Goal: Task Accomplishment & Management: Manage account settings

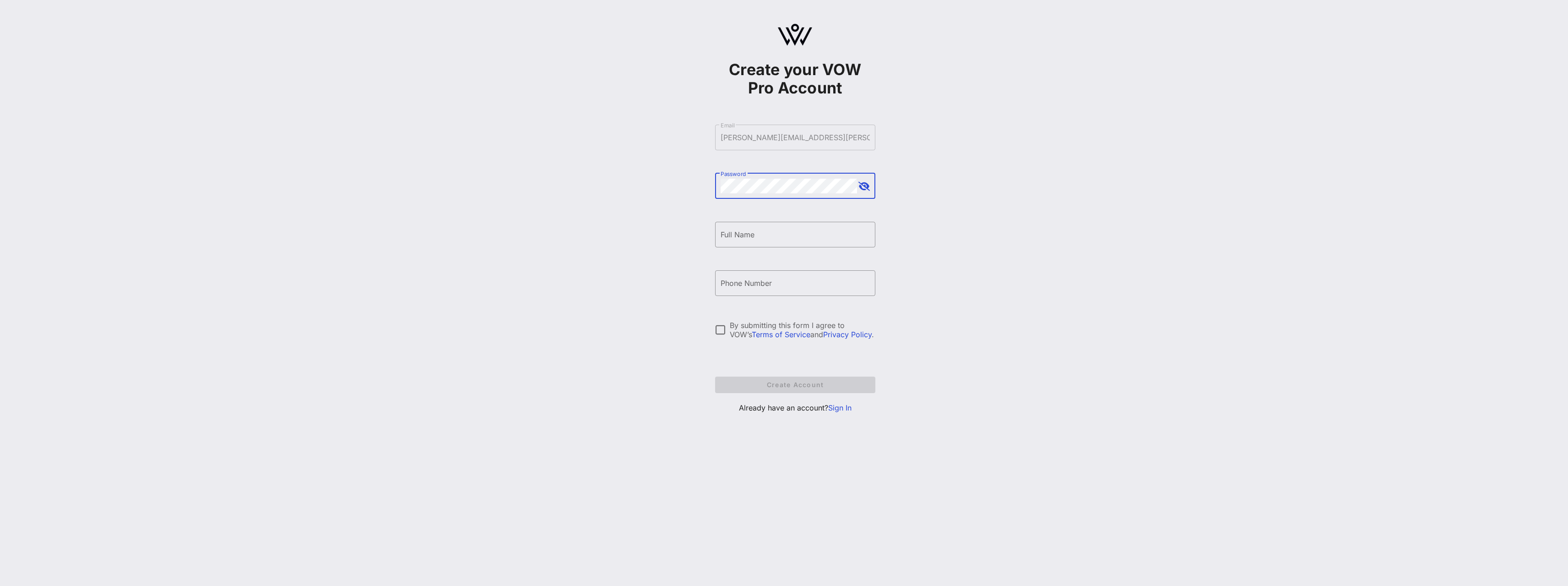
click at [848, 409] on link "Sign In" at bounding box center [840, 408] width 23 height 9
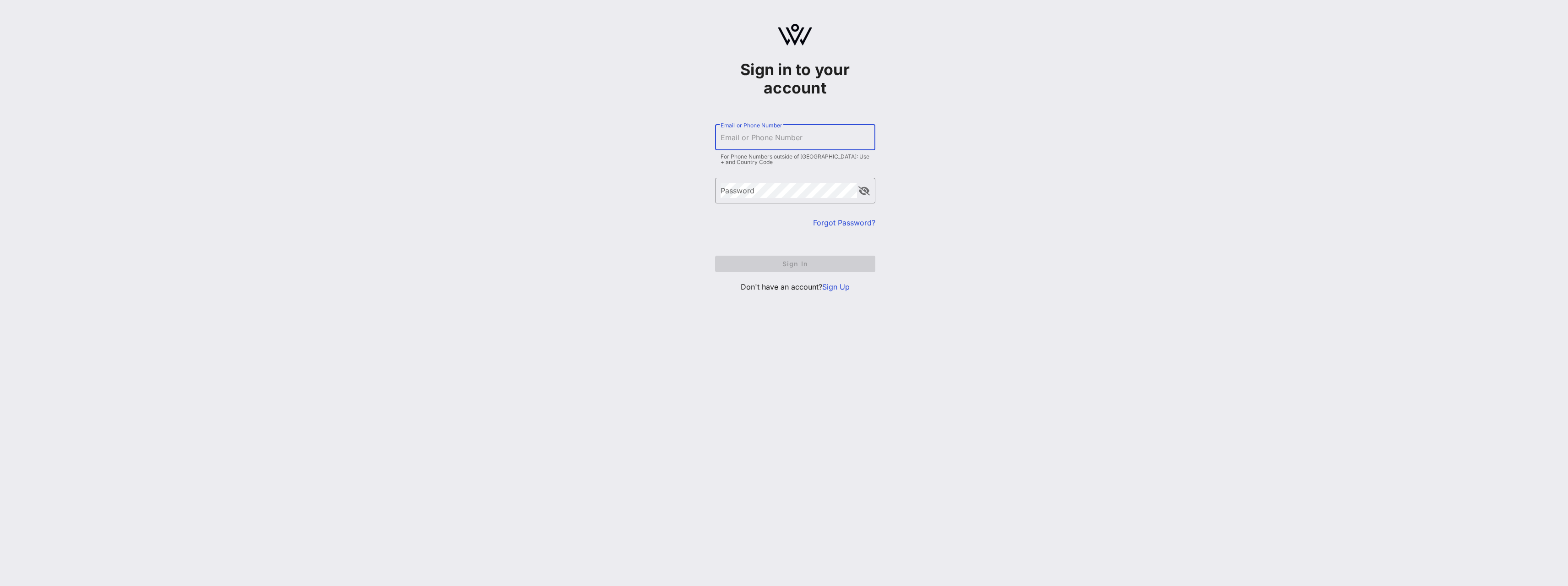
click at [764, 138] on input "Email or Phone Number" at bounding box center [795, 138] width 149 height 15
type input "[PERSON_NAME][EMAIL_ADDRESS][PERSON_NAME][DOMAIN_NAME]"
click at [715, 256] on button "Sign In" at bounding box center [795, 264] width 160 height 16
click at [715, 251] on button "Sign In" at bounding box center [795, 259] width 160 height 16
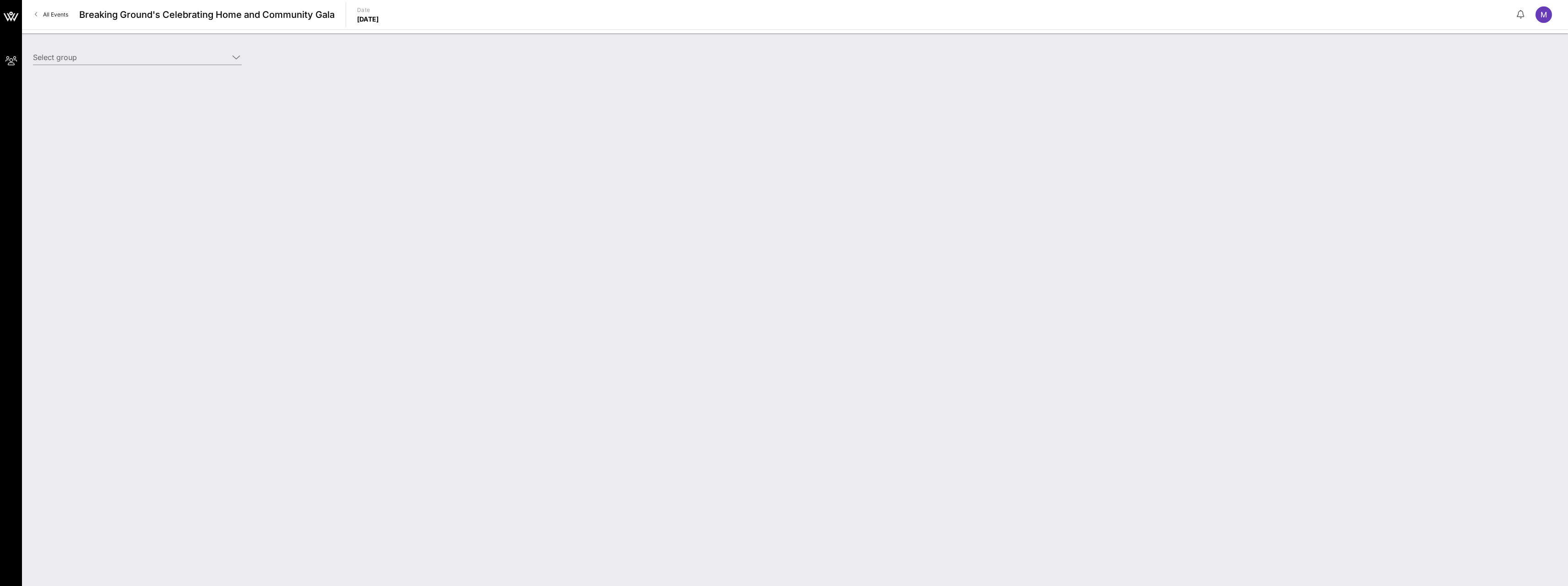
type input "[PERSON_NAME], [PERSON_NAME], [PERSON_NAME], [PERSON_NAME] & [PERSON_NAME] (Bui…"
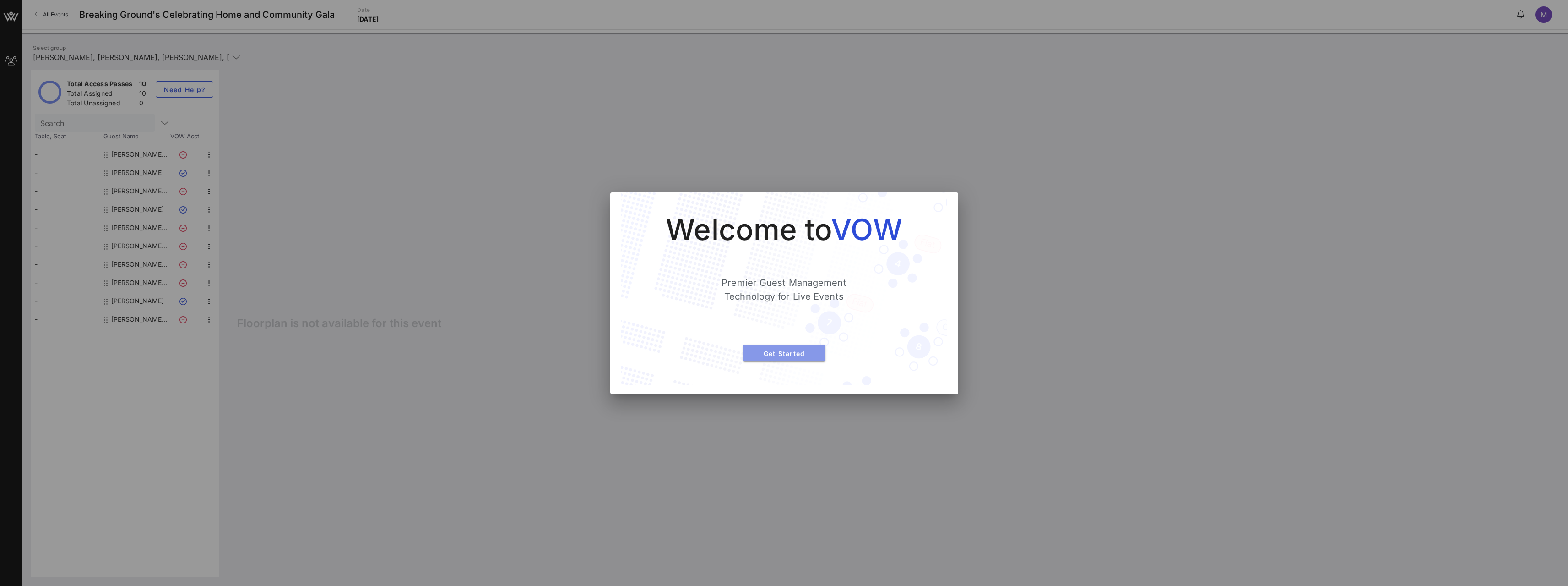
click at [810, 352] on span "Get Started" at bounding box center [784, 353] width 68 height 8
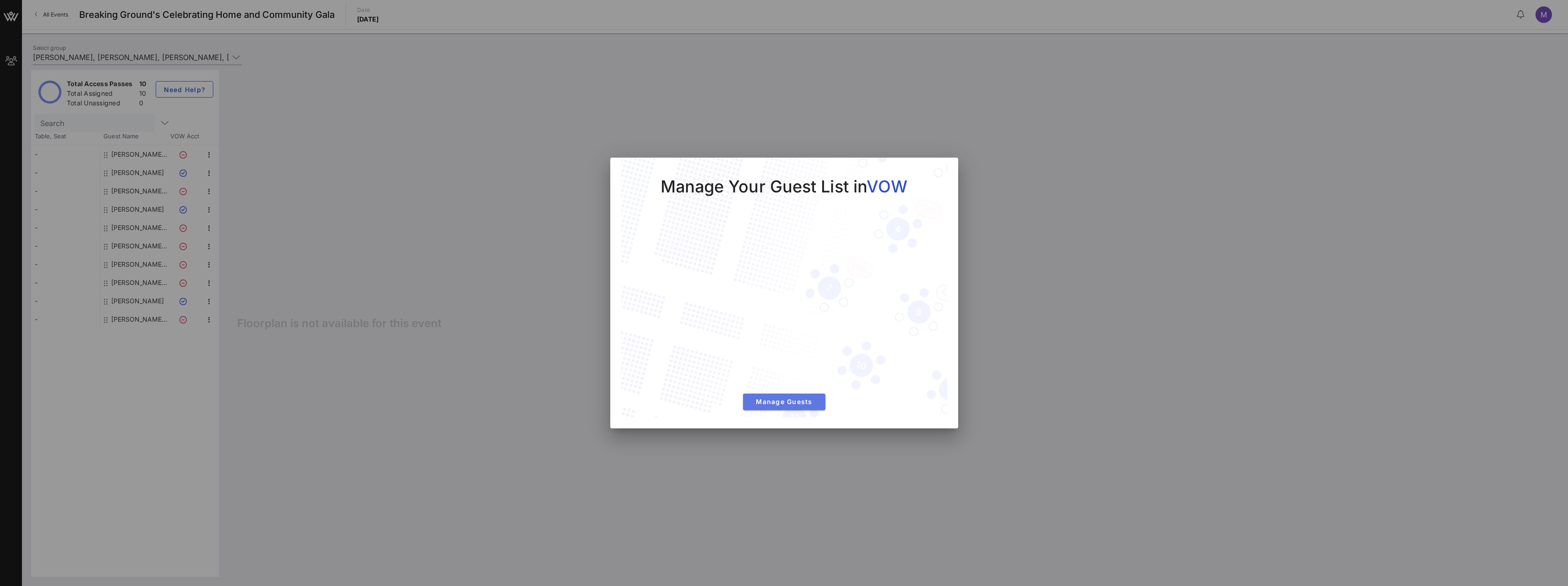
click at [785, 403] on span "Manage Guests" at bounding box center [784, 401] width 68 height 8
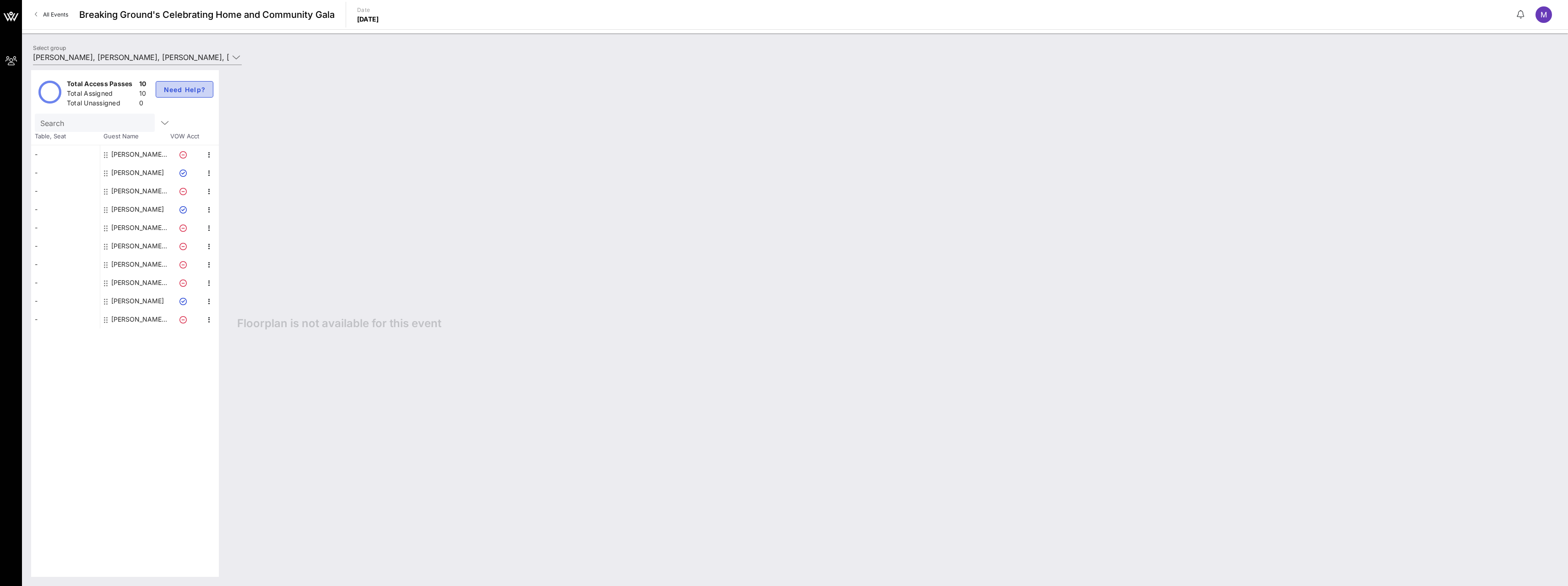
click at [187, 86] on span "Need Help?" at bounding box center [185, 90] width 43 height 8
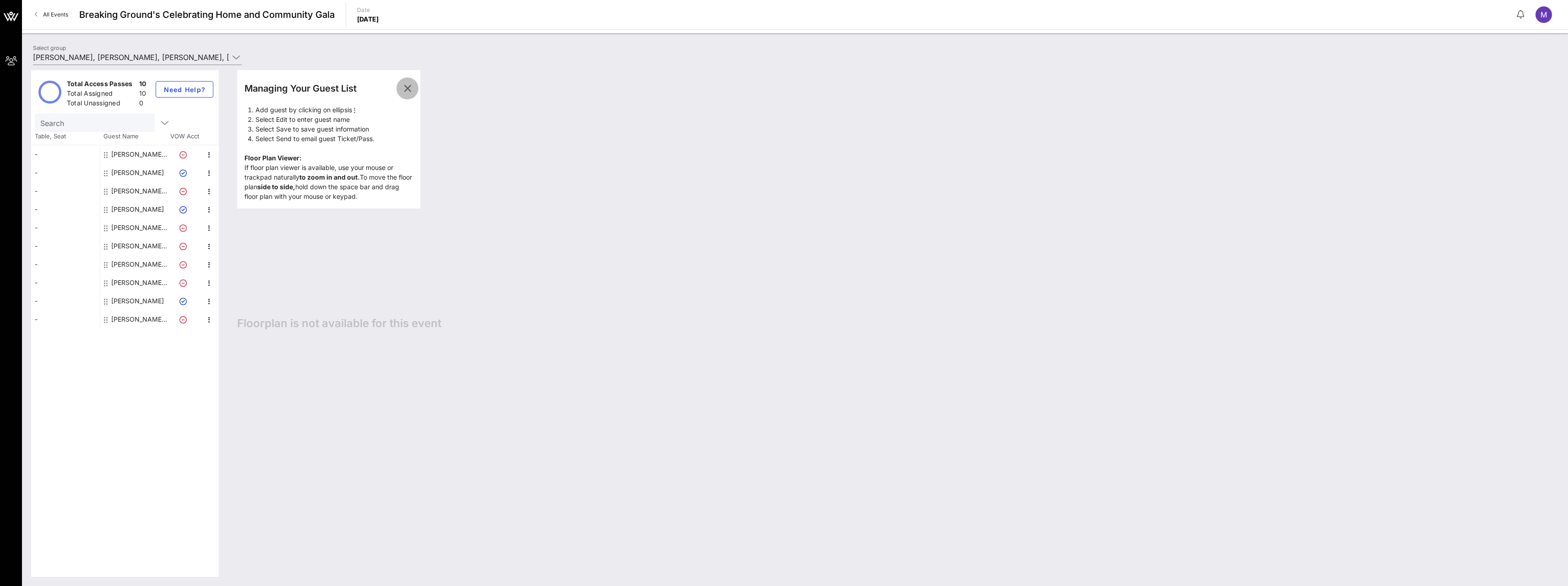
click at [409, 88] on icon "button" at bounding box center [407, 88] width 11 height 11
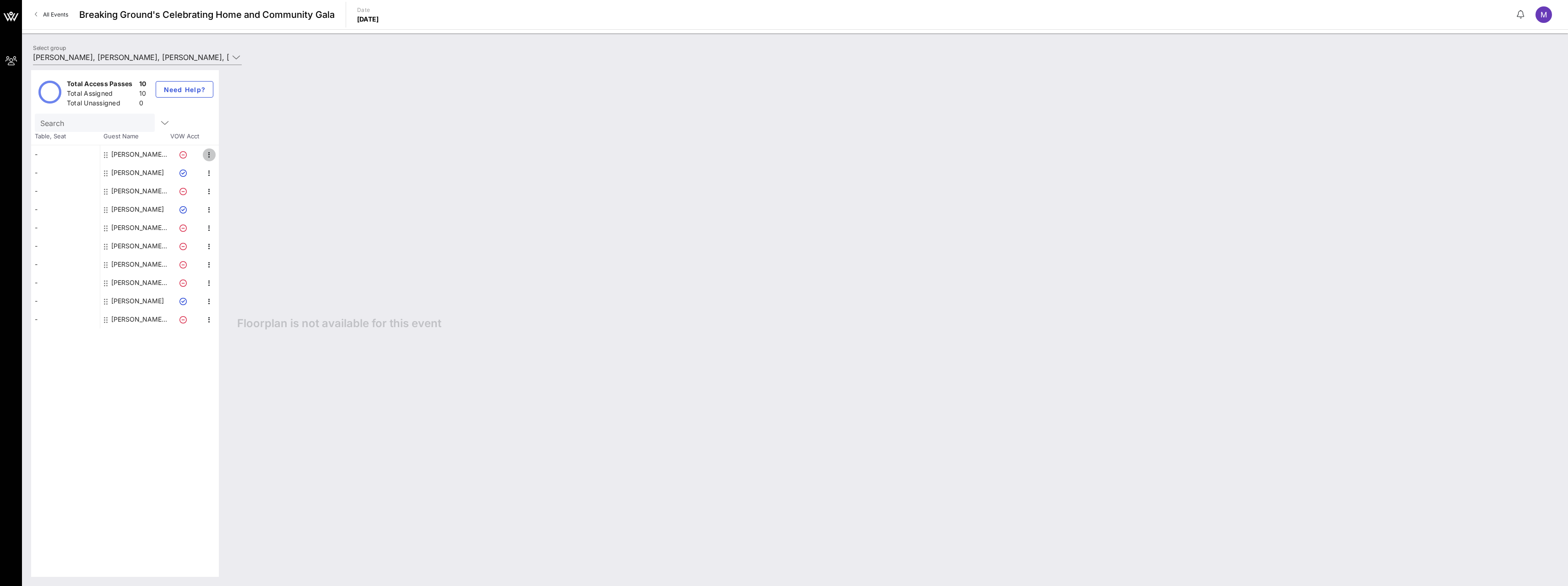
click at [209, 154] on icon "button" at bounding box center [209, 155] width 11 height 11
click at [228, 157] on div "Edit" at bounding box center [232, 158] width 18 height 7
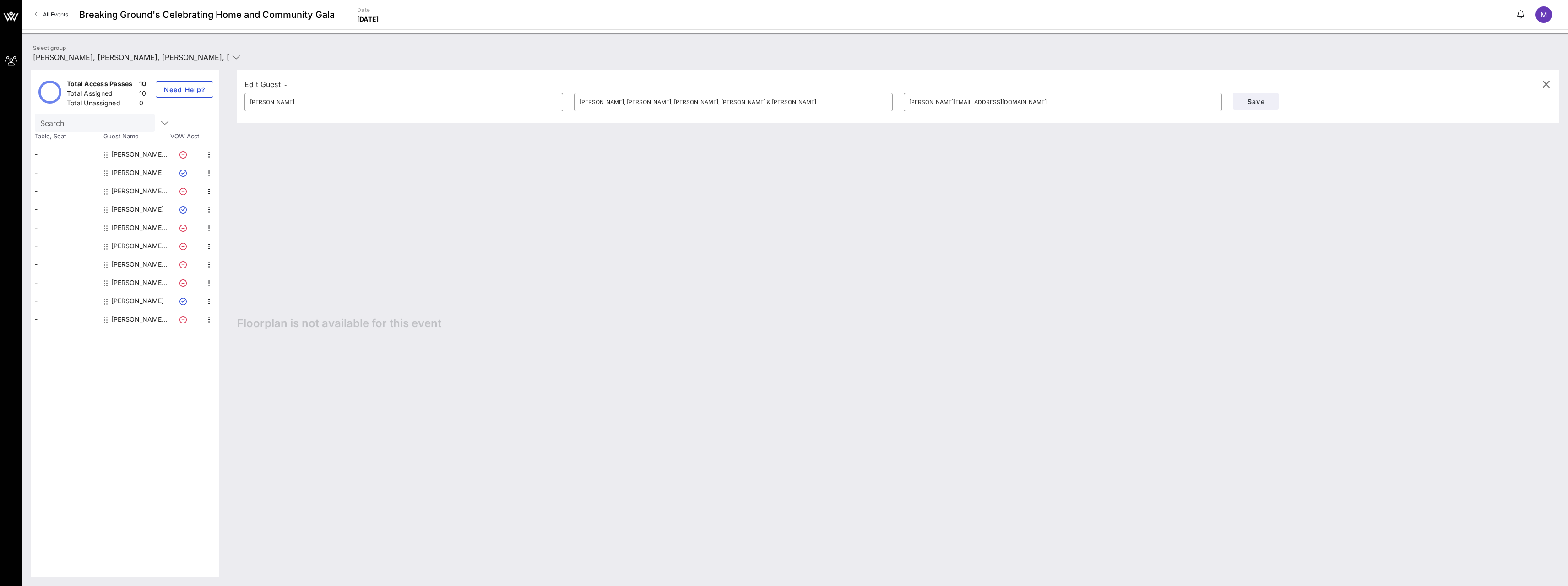
click at [184, 152] on icon at bounding box center [183, 155] width 7 height 7
click at [143, 153] on div "[PERSON_NAME], [PERSON_NAME], [PERSON_NAME], [PERSON_NAME] & [PERSON_NAME]" at bounding box center [140, 154] width 58 height 18
click at [108, 152] on div at bounding box center [107, 154] width 5 height 18
click at [104, 154] on icon at bounding box center [106, 155] width 4 height 7
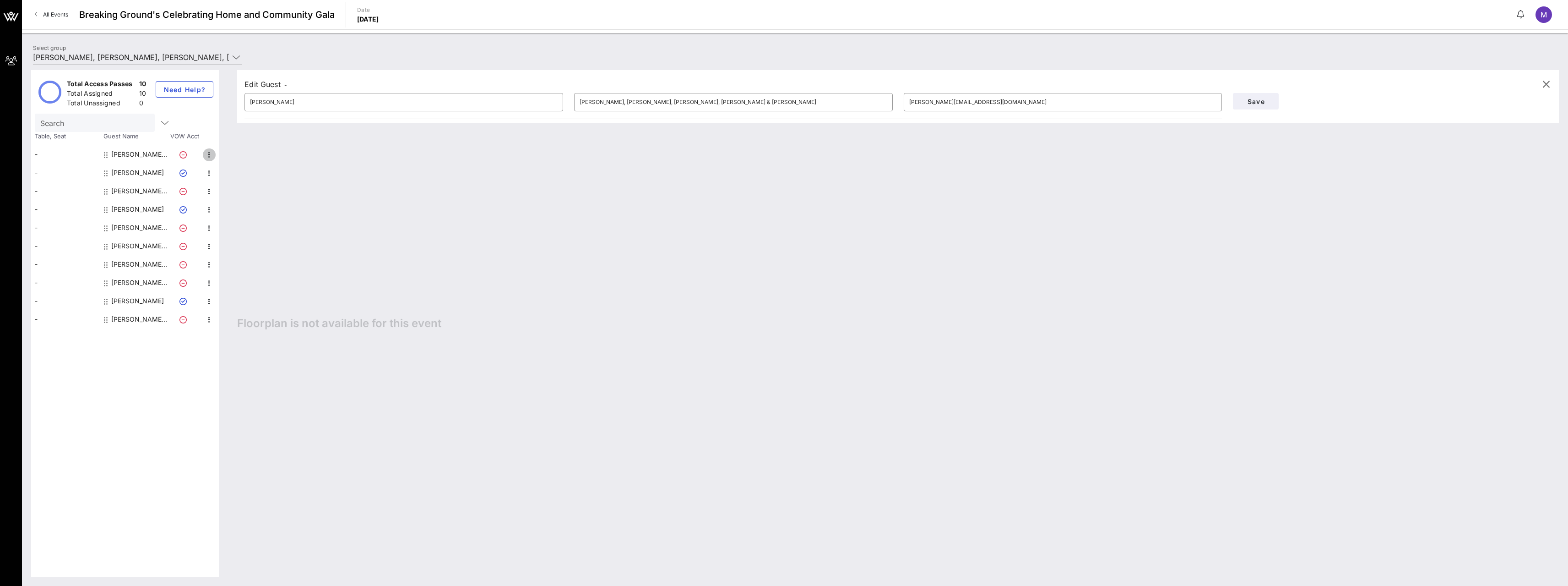
click at [211, 158] on icon "button" at bounding box center [209, 155] width 11 height 11
click at [225, 157] on div "Edit" at bounding box center [232, 158] width 18 height 7
click at [399, 200] on div "Edit Guest - ​ [PERSON_NAME] ​ Fried, [PERSON_NAME], [PERSON_NAME], [PERSON_NAM…" at bounding box center [894, 323] width 1331 height 507
click at [1546, 82] on icon "button" at bounding box center [1546, 84] width 11 height 11
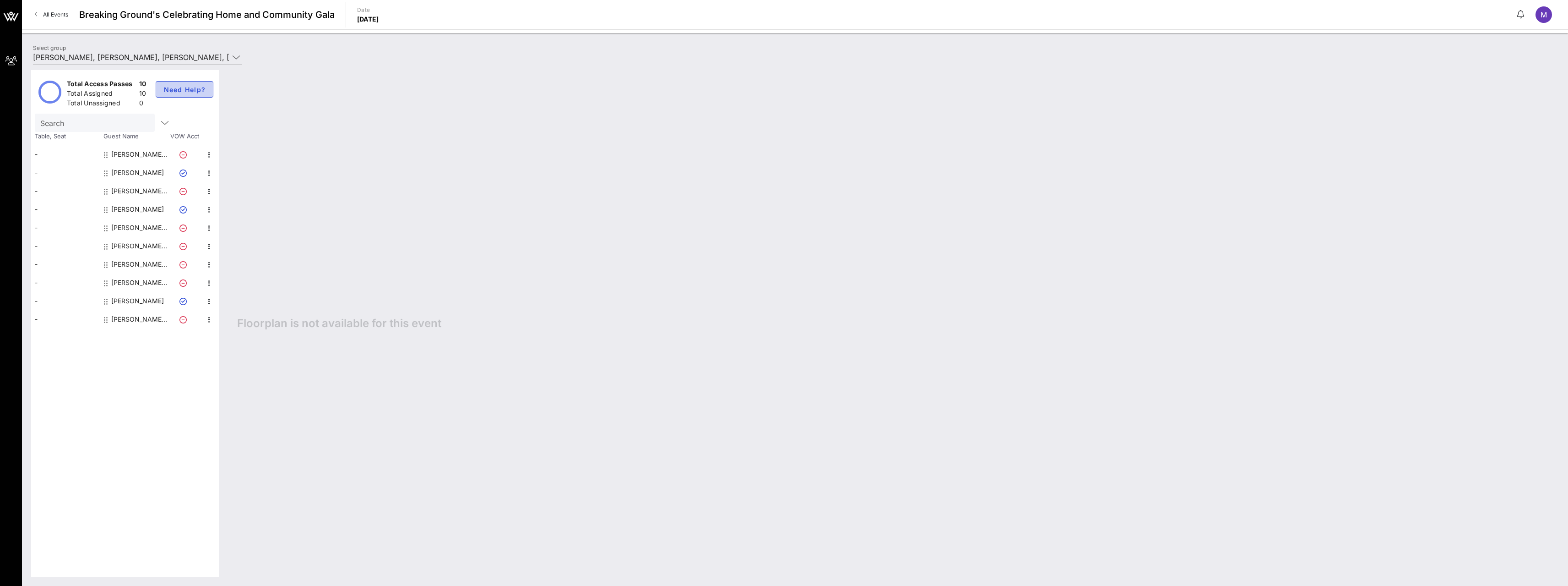
click at [201, 87] on span "Need Help?" at bounding box center [185, 90] width 43 height 8
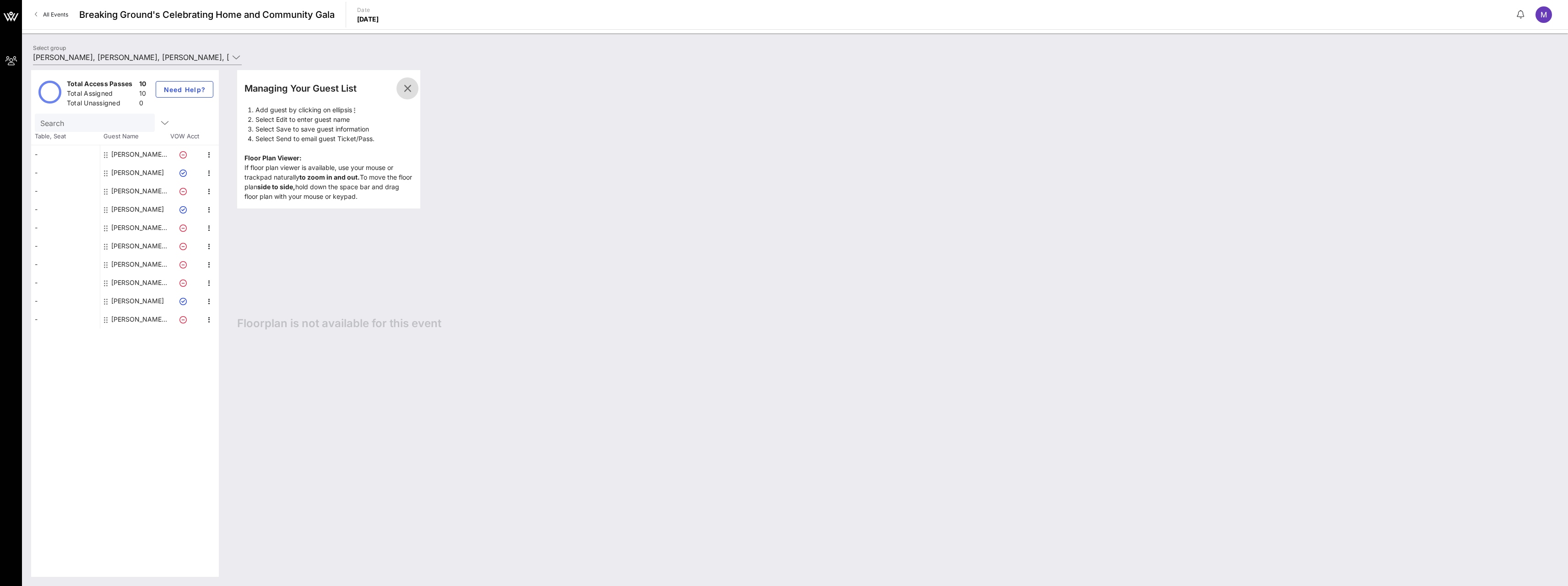
click at [411, 89] on icon "button" at bounding box center [407, 88] width 11 height 11
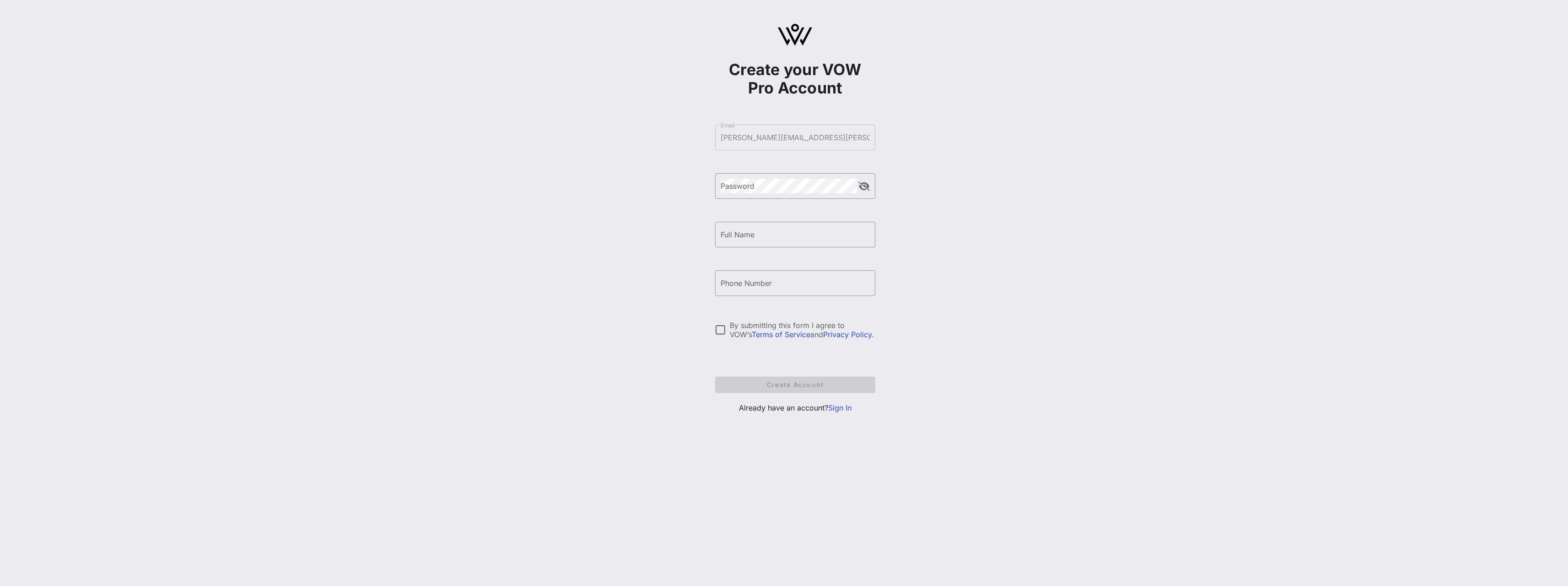
click at [841, 408] on link "Sign In" at bounding box center [840, 408] width 23 height 9
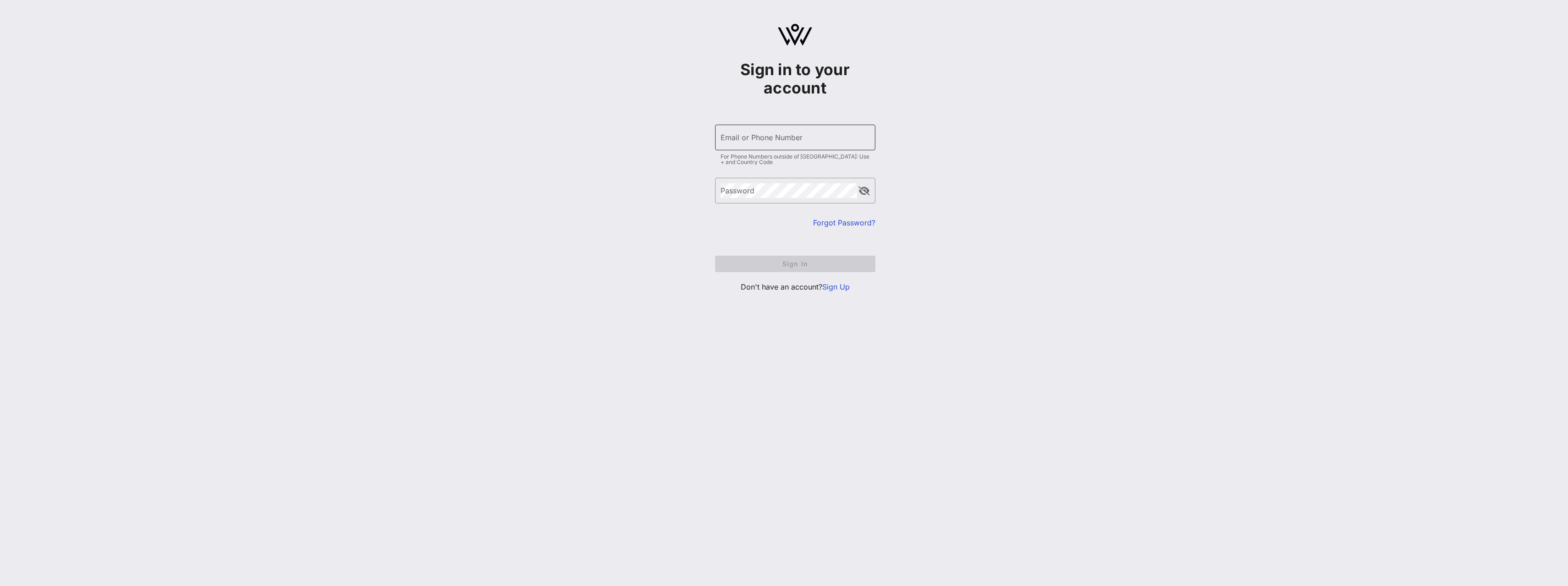
click at [782, 141] on input "Email or Phone Number" at bounding box center [795, 138] width 149 height 15
type input "[PERSON_NAME][EMAIL_ADDRESS][PERSON_NAME][DOMAIN_NAME]"
click at [715, 256] on button "Sign In" at bounding box center [795, 264] width 160 height 16
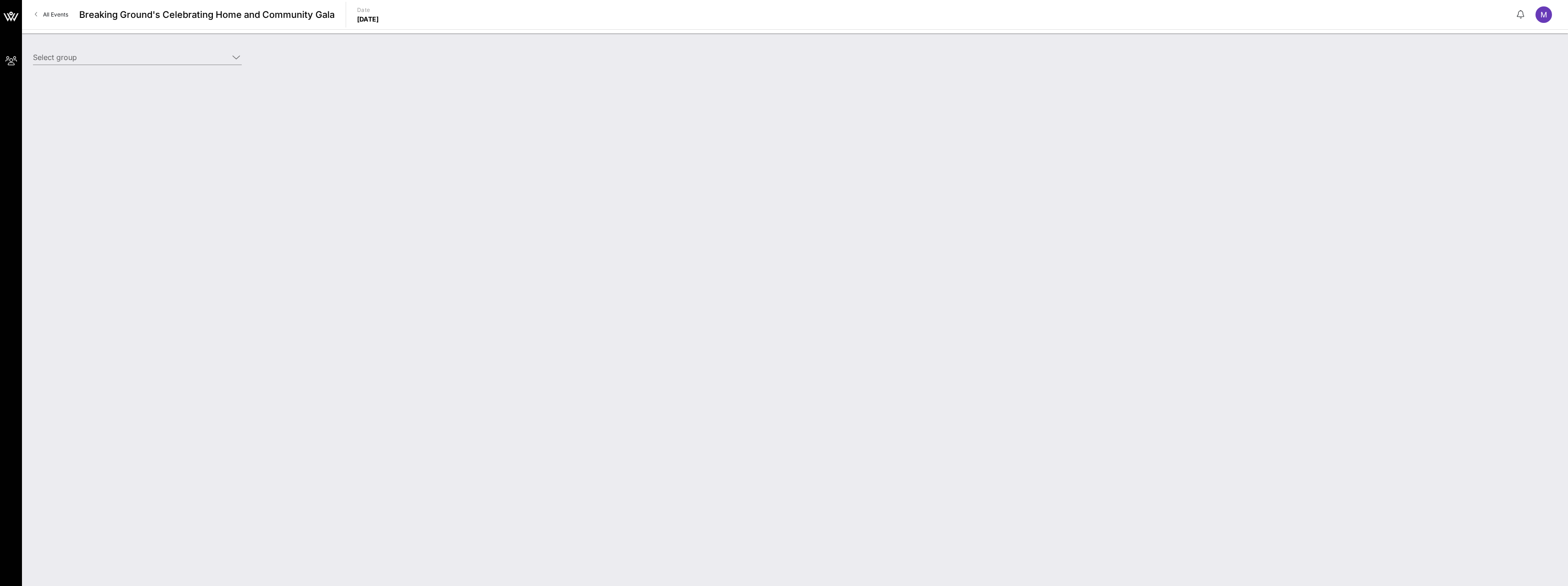
type input "[PERSON_NAME], [PERSON_NAME], [PERSON_NAME], [PERSON_NAME] & [PERSON_NAME] (Bui…"
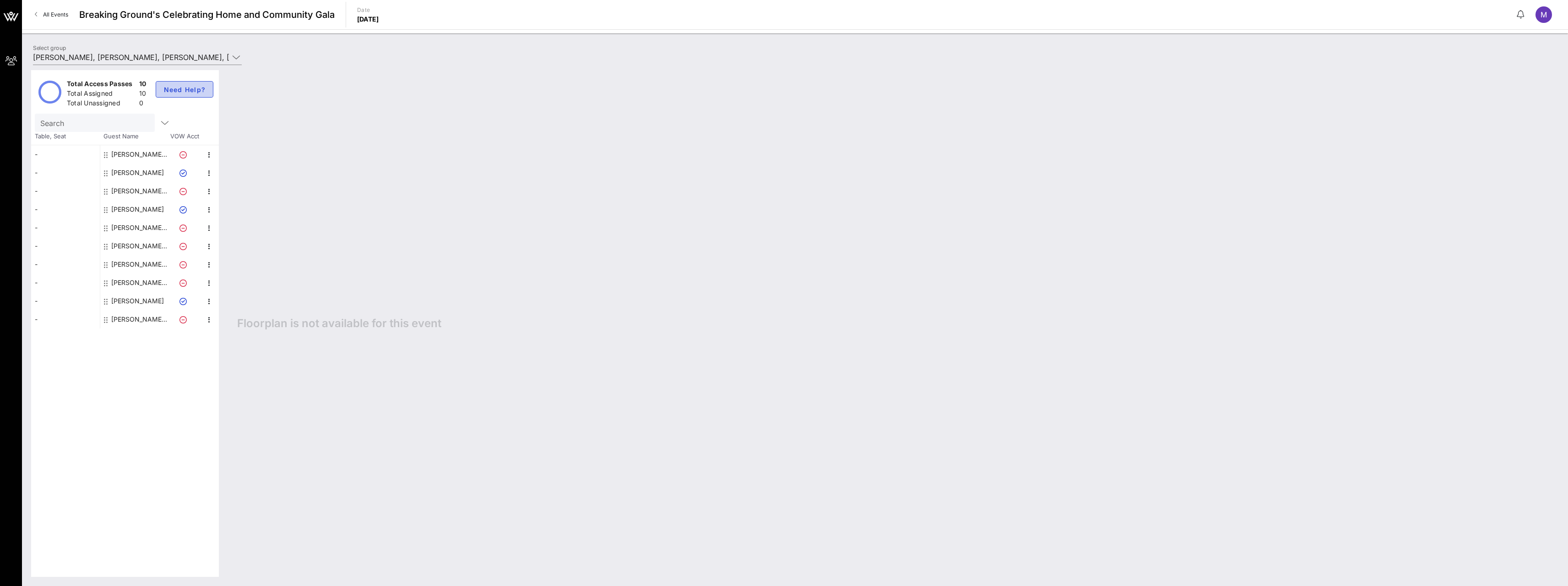
click at [184, 91] on span "Need Help?" at bounding box center [185, 90] width 43 height 8
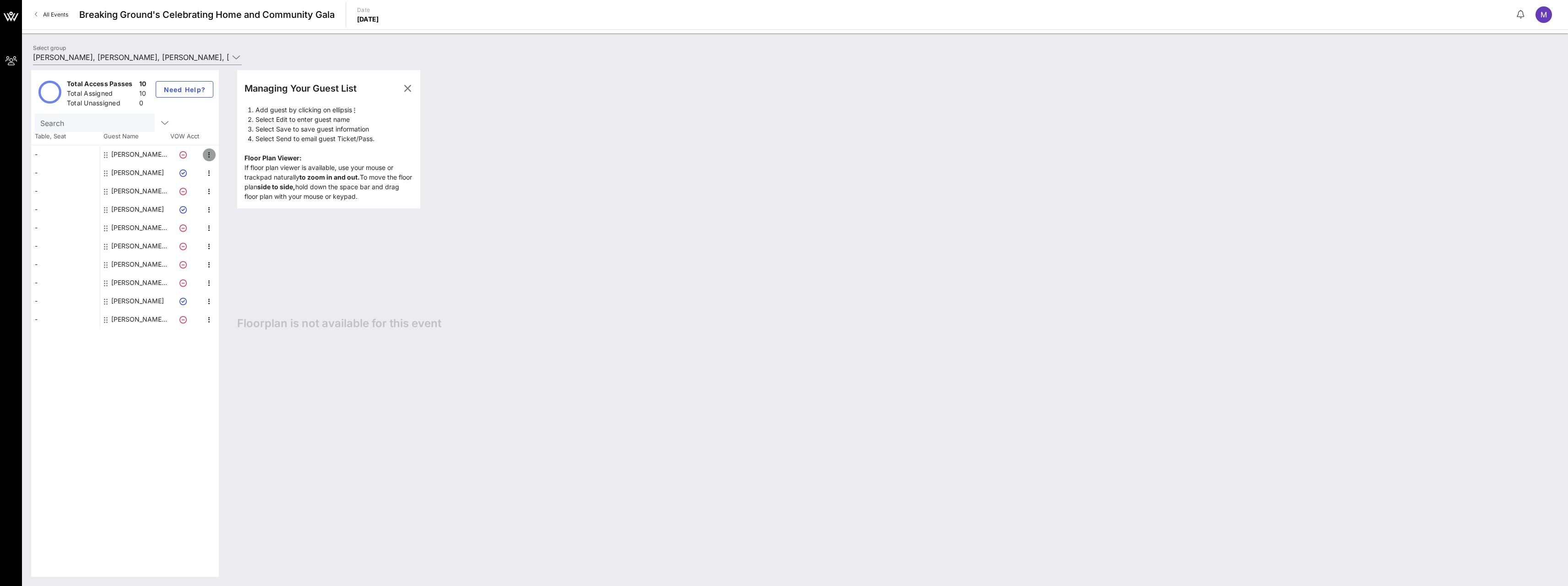
click at [211, 155] on icon "button" at bounding box center [209, 155] width 11 height 11
click at [225, 156] on div "Edit" at bounding box center [232, 158] width 18 height 7
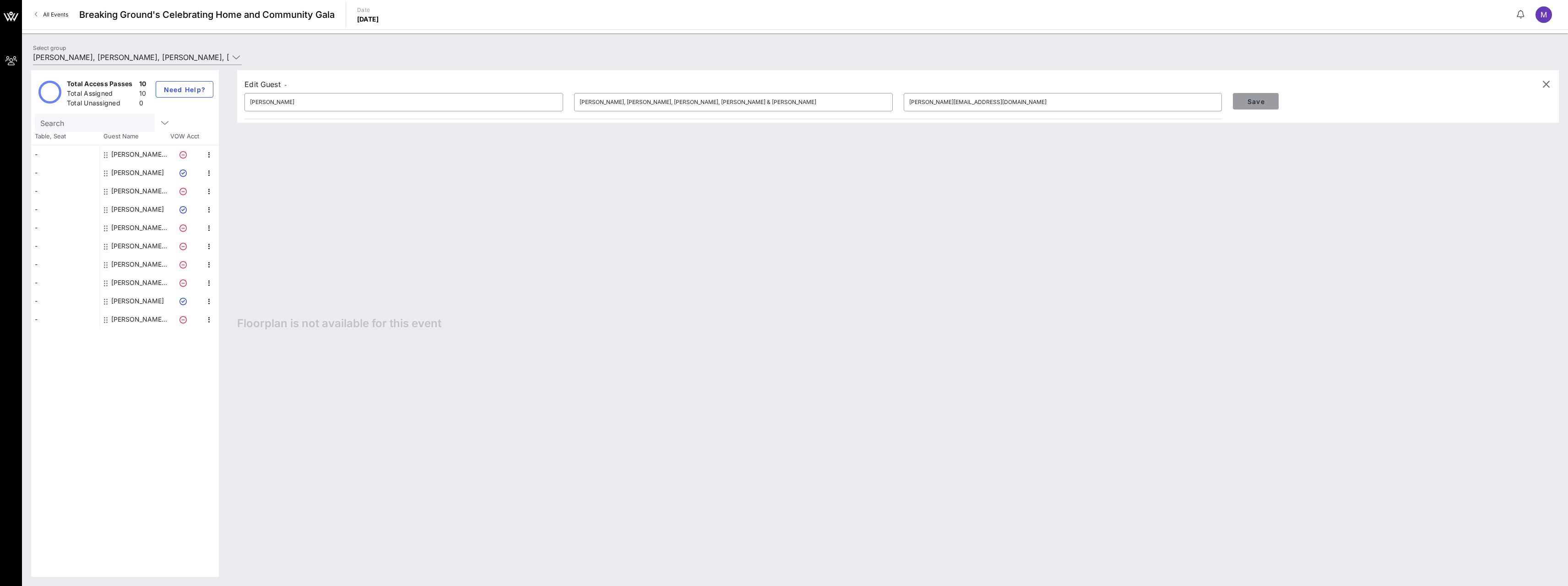
click at [1253, 98] on span "Save" at bounding box center [1255, 101] width 31 height 8
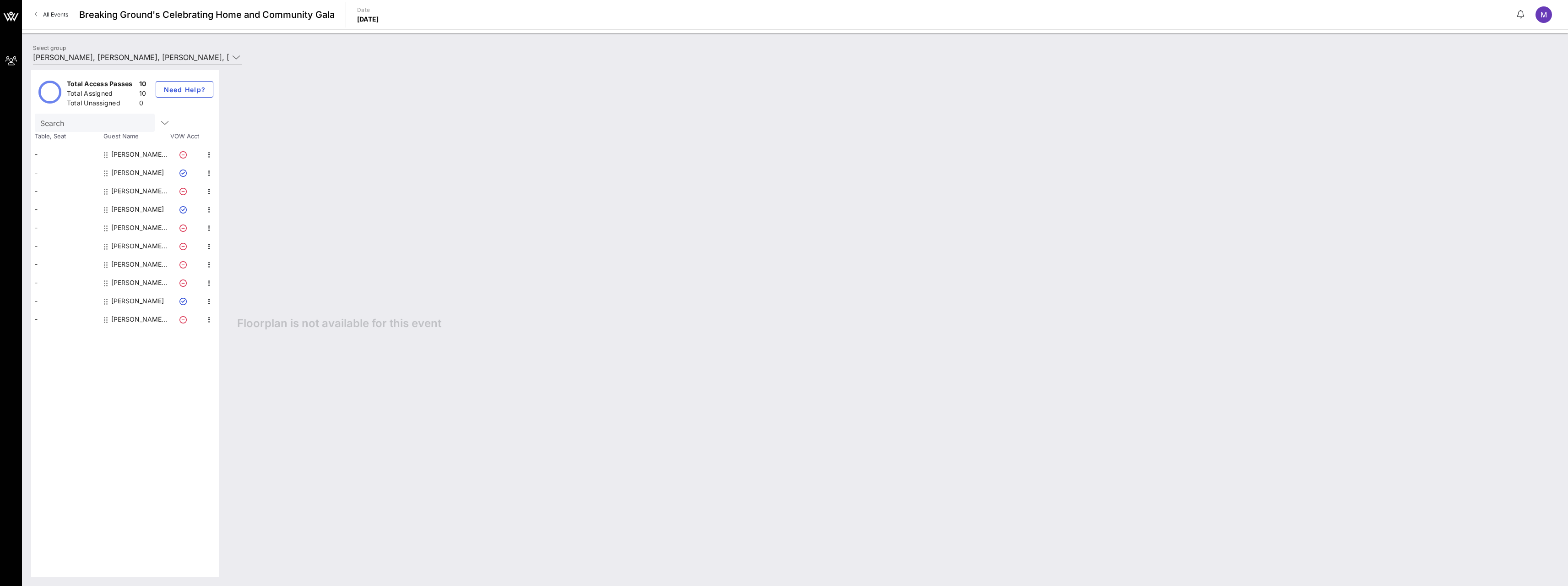
click at [183, 155] on icon at bounding box center [183, 155] width 7 height 7
click at [186, 173] on icon at bounding box center [183, 173] width 7 height 7
click at [182, 188] on icon at bounding box center [183, 191] width 7 height 7
drag, startPoint x: 181, startPoint y: 211, endPoint x: 183, endPoint y: 221, distance: 10.2
click at [181, 212] on icon at bounding box center [183, 210] width 7 height 7
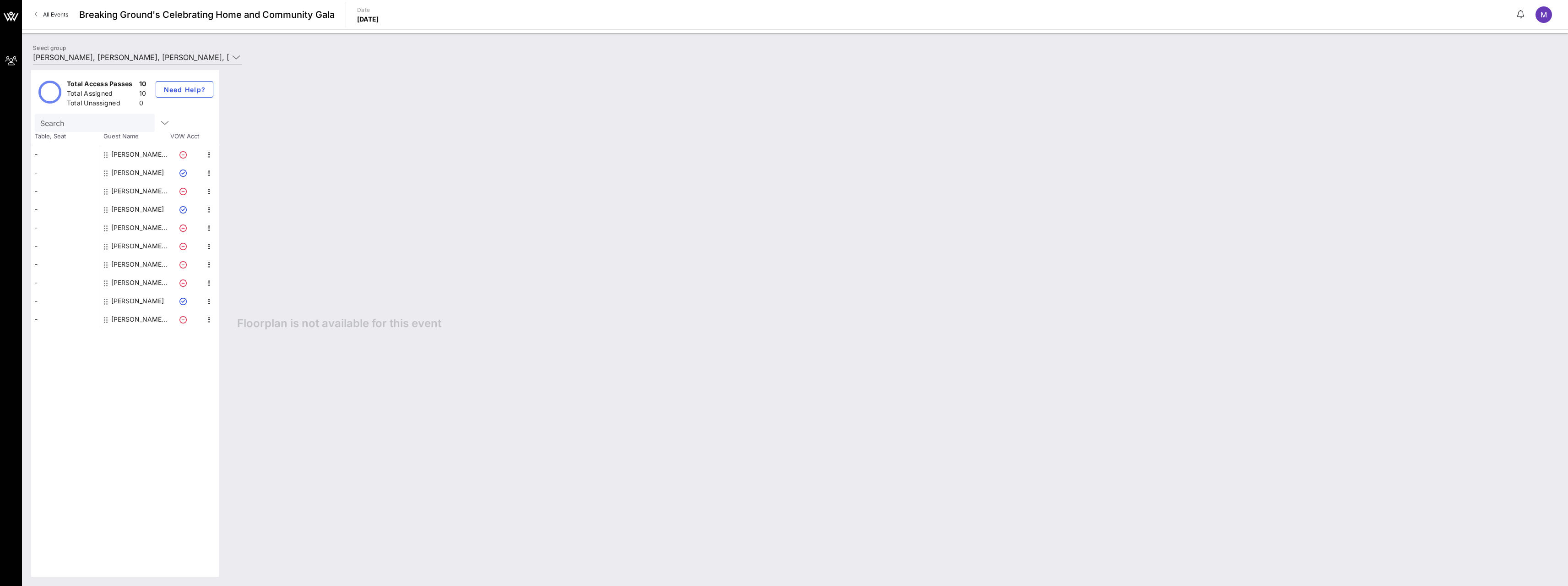
click at [184, 230] on icon at bounding box center [183, 228] width 7 height 7
click at [183, 245] on icon at bounding box center [183, 247] width 7 height 7
click at [177, 270] on div at bounding box center [185, 264] width 32 height 18
click at [183, 290] on div at bounding box center [185, 283] width 32 height 18
click at [184, 314] on div at bounding box center [185, 319] width 32 height 18
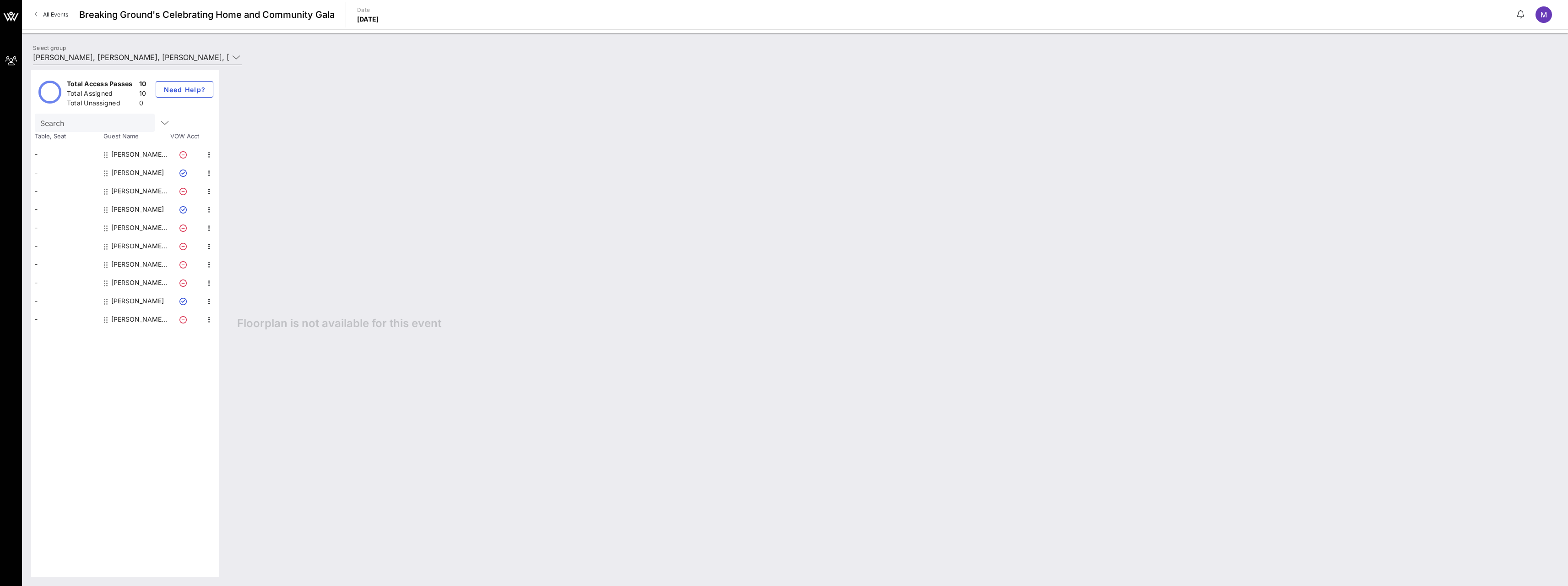
click at [187, 322] on div at bounding box center [185, 319] width 32 height 18
click at [365, 331] on div "Floorplan is not available for this event" at bounding box center [894, 323] width 1331 height 507
click at [37, 154] on div "-" at bounding box center [65, 154] width 69 height 18
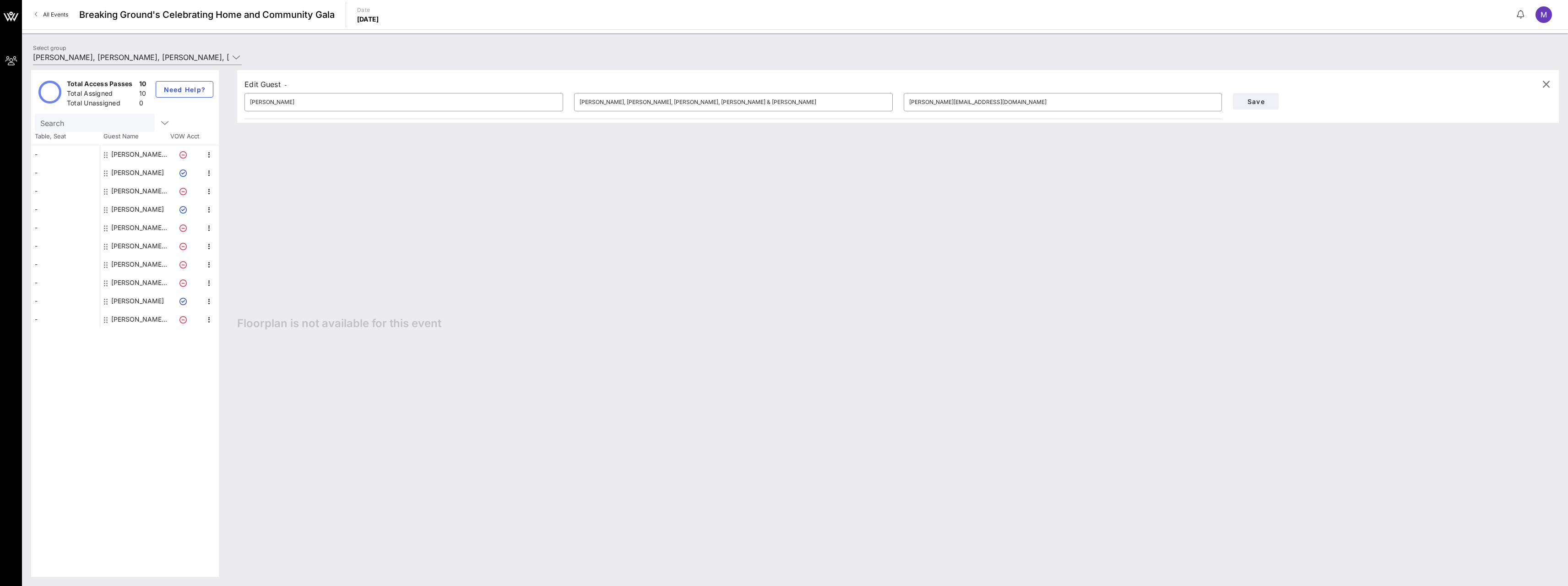
click at [37, 171] on div "-" at bounding box center [65, 173] width 69 height 18
type input "[PERSON_NAME]"
type input "Firestone"
type input "[PERSON_NAME][DOMAIN_NAME][EMAIL_ADDRESS][PERSON_NAME][DOMAIN_NAME]"
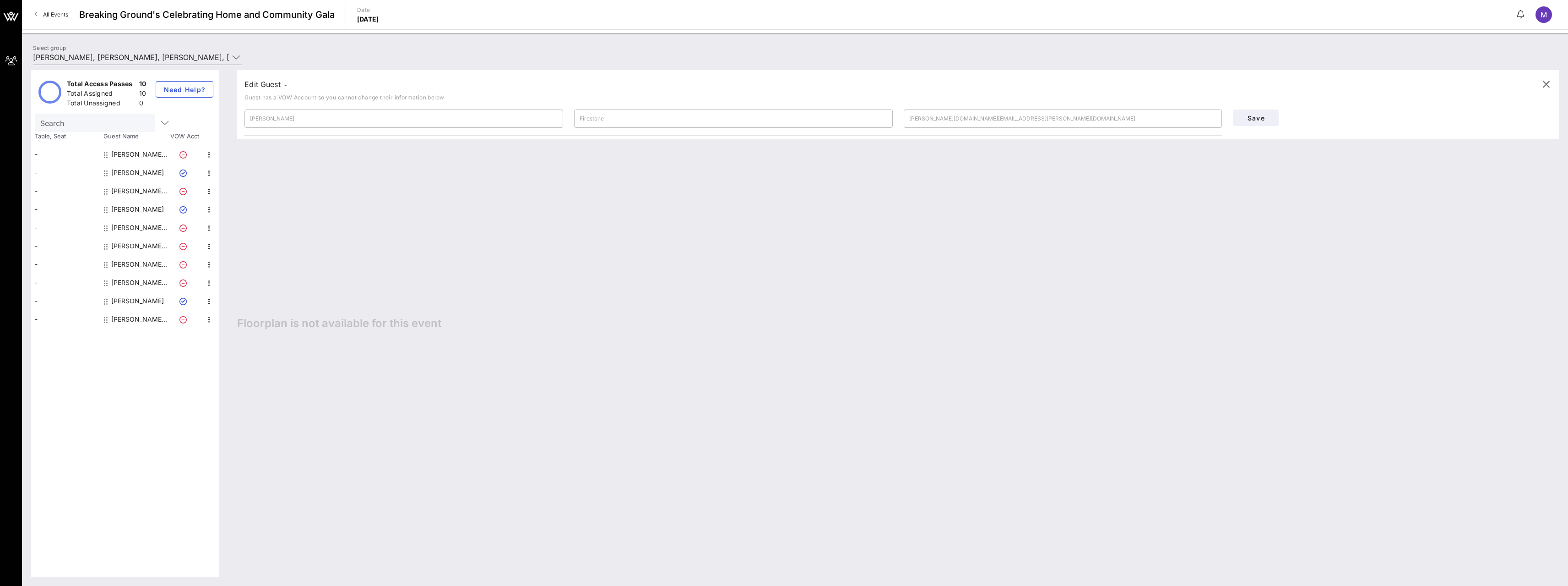
click at [287, 88] on span "-" at bounding box center [285, 85] width 3 height 7
click at [285, 83] on div "Edit Guest -" at bounding box center [266, 84] width 43 height 13
click at [287, 85] on span "-" at bounding box center [285, 85] width 3 height 7
click at [287, 84] on span "-" at bounding box center [285, 85] width 3 height 7
click at [139, 83] on div "Total Access Passes 10" at bounding box center [107, 85] width 83 height 15
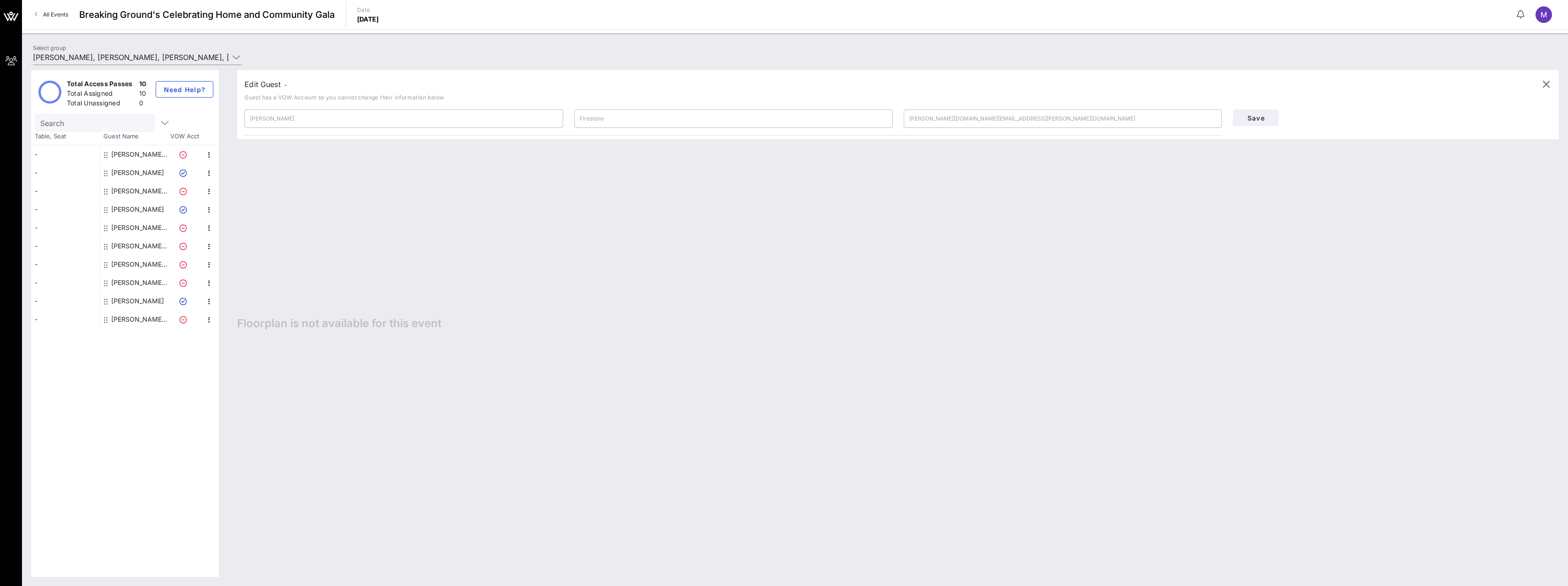
click at [116, 94] on div "Total Assigned" at bounding box center [101, 94] width 69 height 12
click at [1542, 14] on span "M" at bounding box center [1544, 15] width 7 height 9
drag, startPoint x: 837, startPoint y: 275, endPoint x: 673, endPoint y: 239, distance: 167.9
click at [830, 272] on div "Edit Guest - Guest has a VOW Account so you cannot change their information bel…" at bounding box center [894, 323] width 1331 height 507
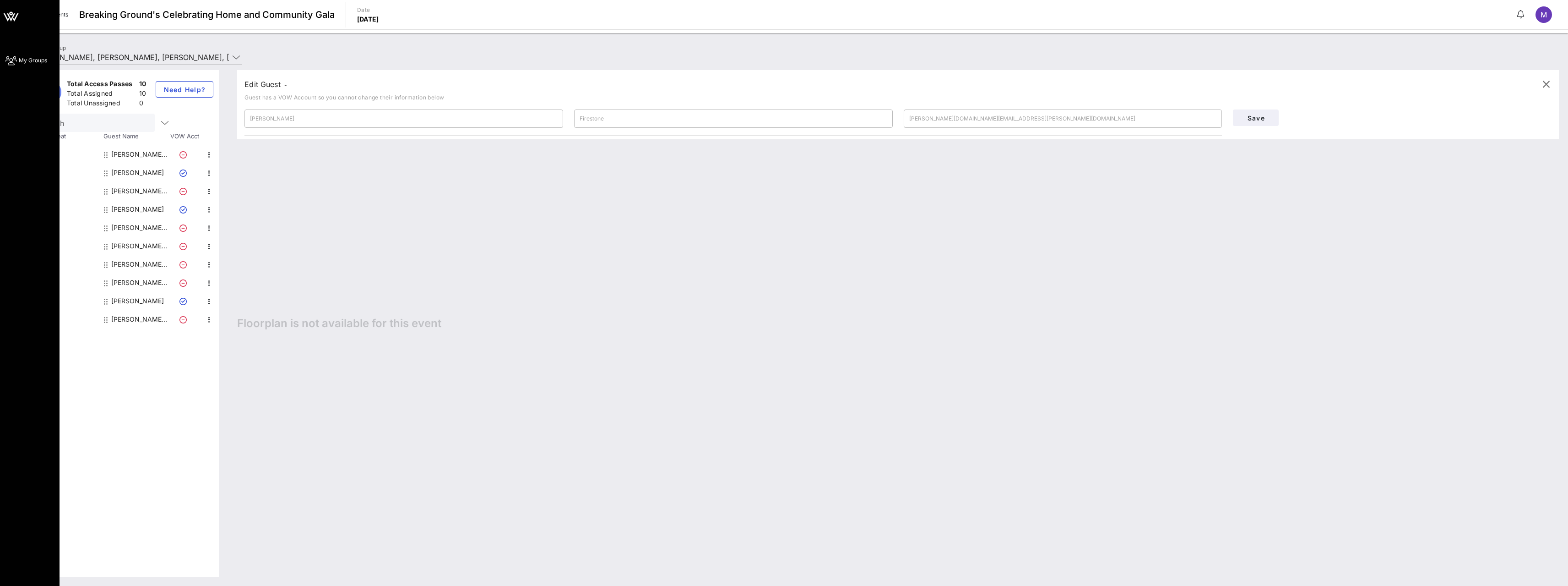
click at [5, 18] on icon at bounding box center [11, 16] width 22 height 22
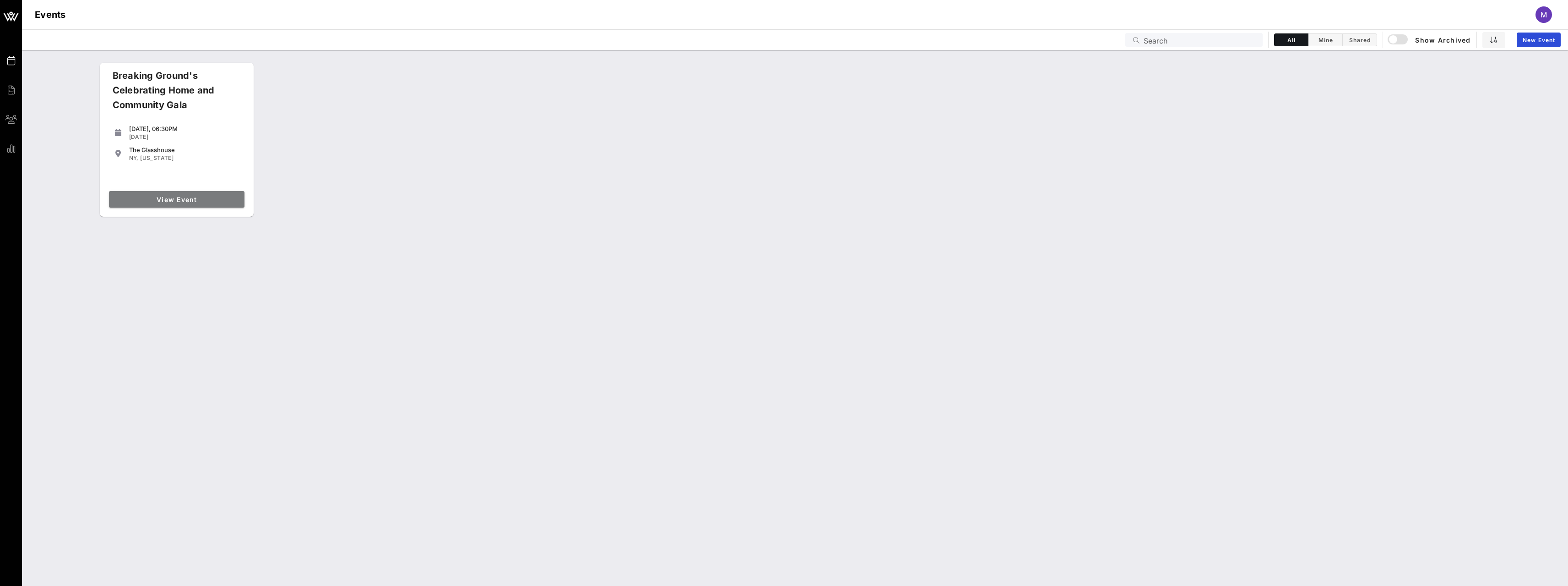
click at [178, 206] on link "View Event" at bounding box center [177, 199] width 136 height 16
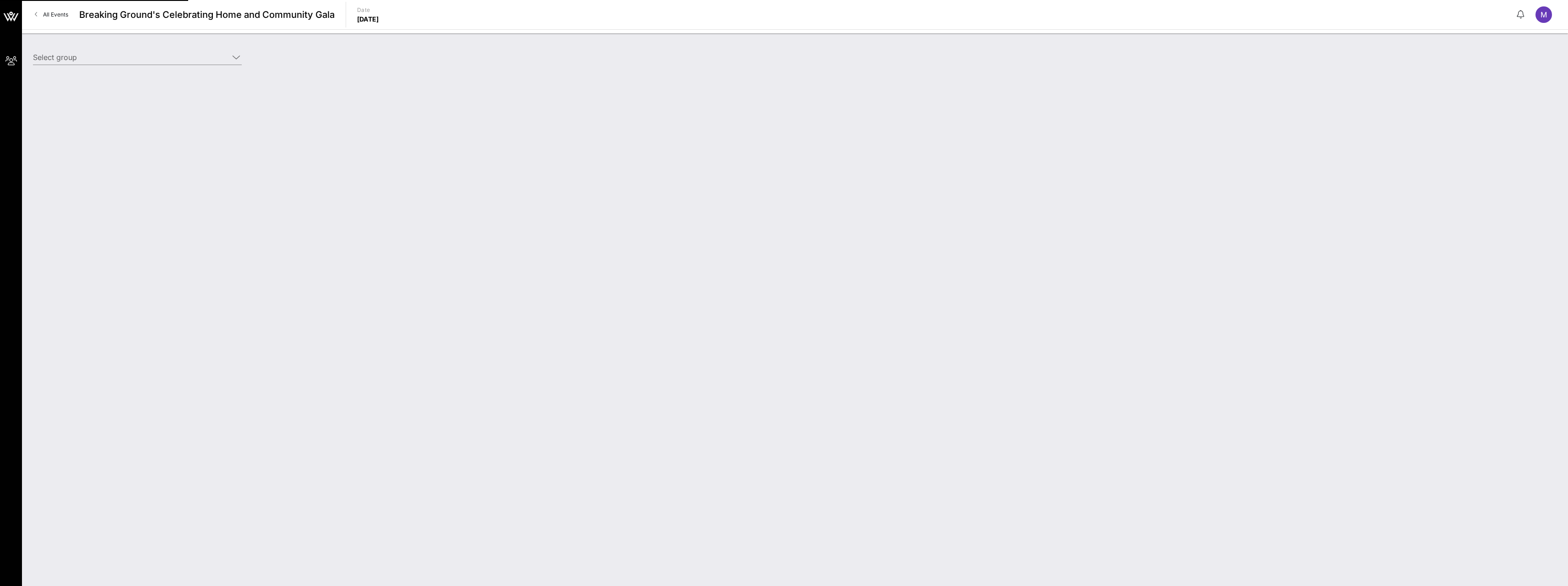
type input "[PERSON_NAME], [PERSON_NAME], [PERSON_NAME], [PERSON_NAME] & [PERSON_NAME] (Bui…"
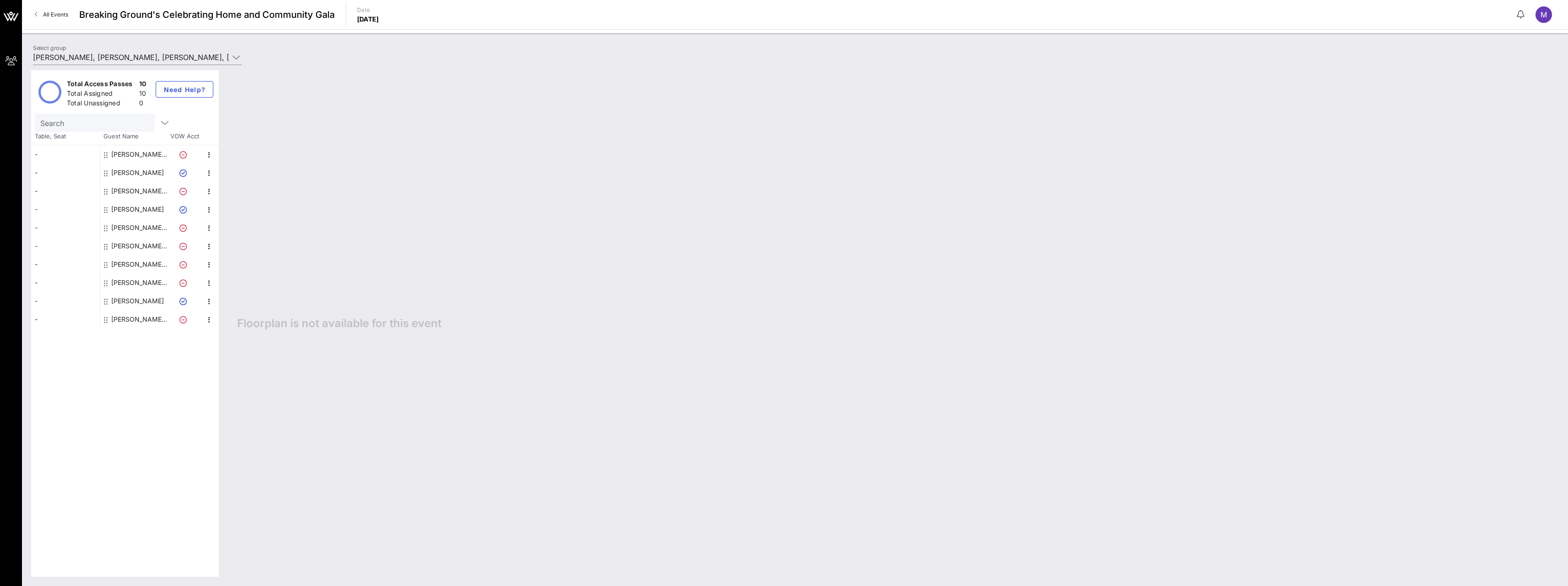
click at [133, 95] on div "Total Assigned" at bounding box center [101, 94] width 69 height 12
click at [159, 124] on icon "button" at bounding box center [165, 123] width 11 height 11
click at [123, 121] on input "Search" at bounding box center [94, 123] width 107 height 12
click at [155, 160] on div "[PERSON_NAME], [PERSON_NAME], [PERSON_NAME], [PERSON_NAME] & [PERSON_NAME]" at bounding box center [140, 154] width 58 height 18
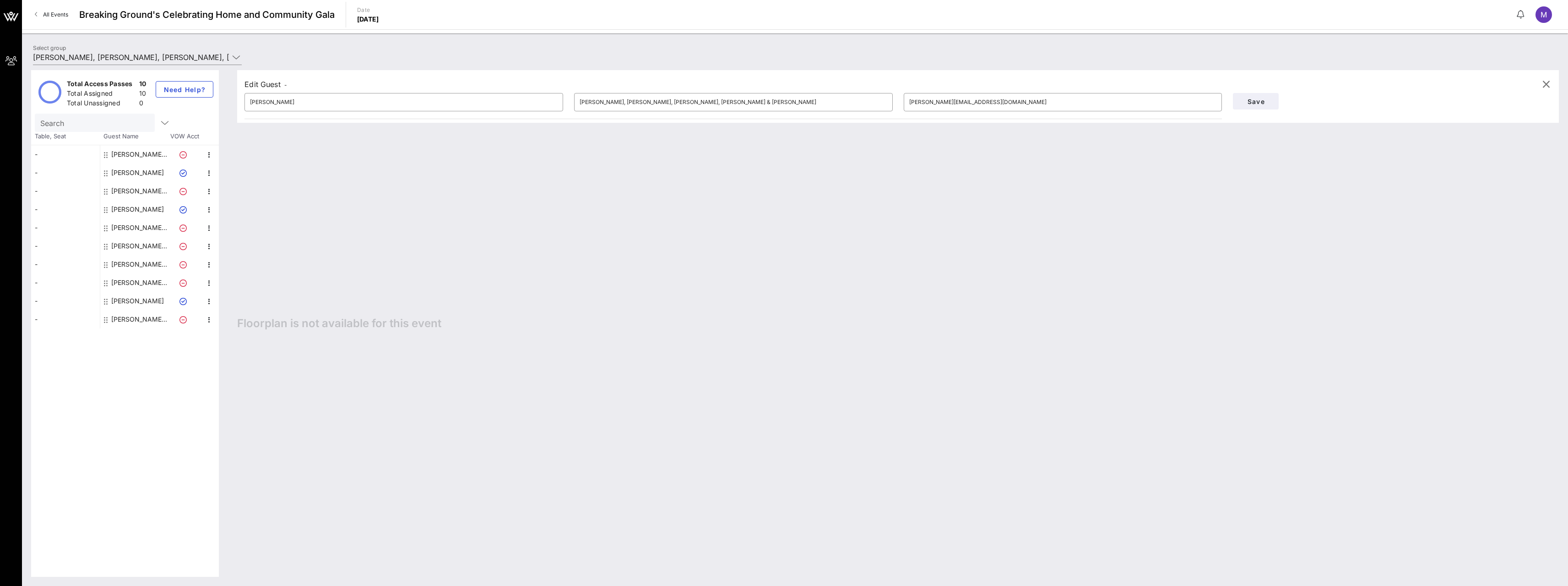
click at [155, 162] on div "[PERSON_NAME], [PERSON_NAME], [PERSON_NAME], [PERSON_NAME] & [PERSON_NAME]" at bounding box center [140, 154] width 58 height 18
click at [107, 154] on icon at bounding box center [106, 155] width 4 height 7
click at [104, 154] on icon at bounding box center [106, 155] width 4 height 7
click at [105, 152] on icon at bounding box center [106, 155] width 4 height 7
click at [183, 172] on icon at bounding box center [183, 173] width 7 height 7
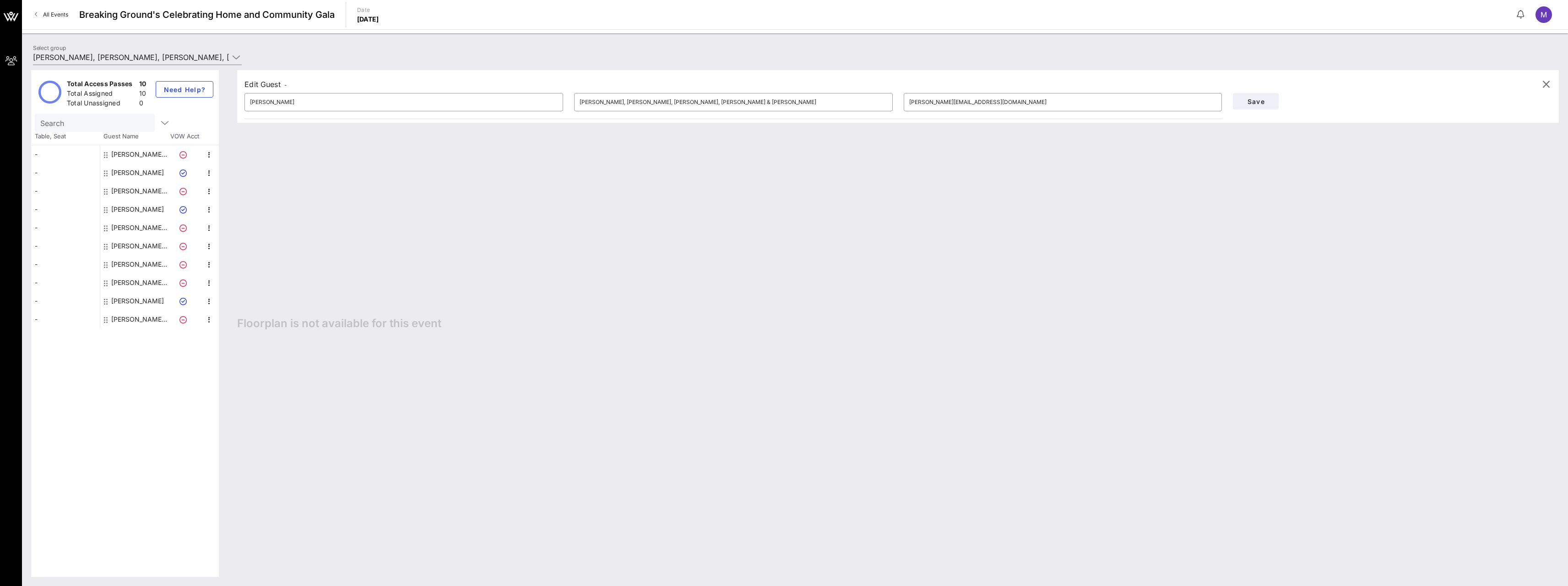
click at [184, 172] on icon at bounding box center [183, 173] width 7 height 7
click at [208, 171] on icon "button" at bounding box center [209, 173] width 11 height 11
click at [207, 154] on icon "button" at bounding box center [209, 155] width 11 height 11
click at [206, 170] on icon "button" at bounding box center [209, 173] width 11 height 11
click at [223, 172] on div "Edit" at bounding box center [232, 176] width 18 height 7
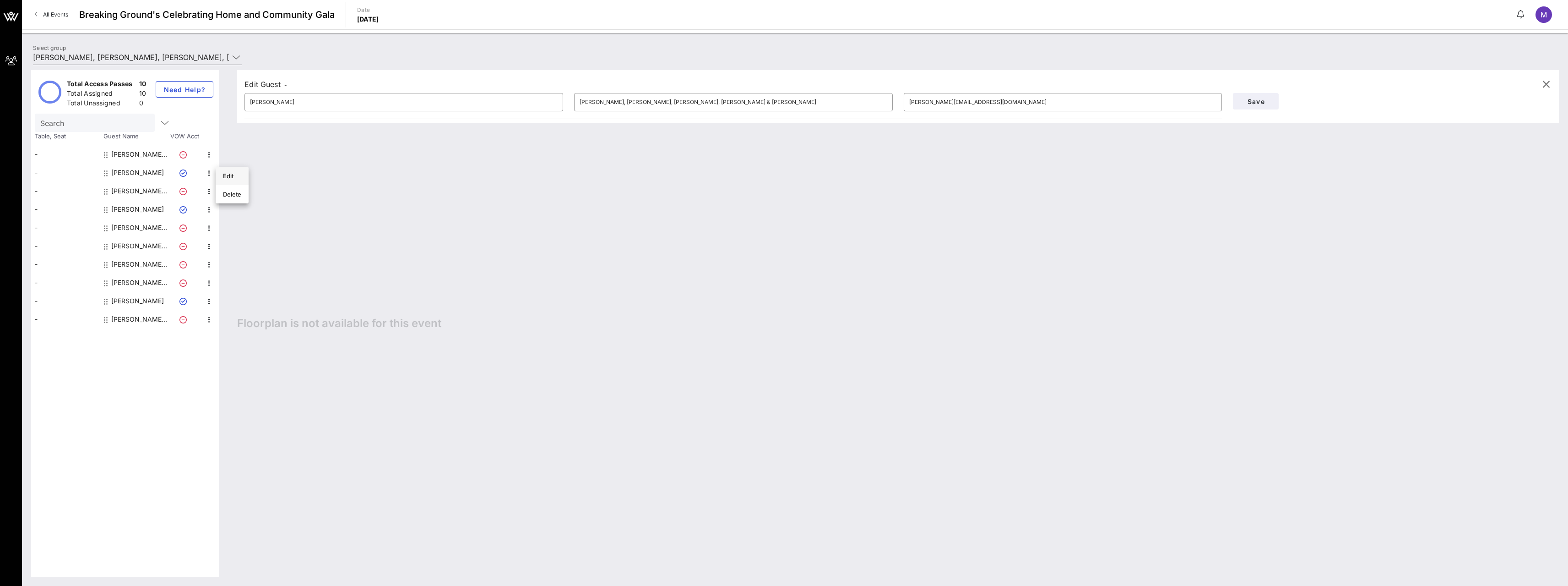
type input "[PERSON_NAME]"
type input "Firestone"
type input "[PERSON_NAME][DOMAIN_NAME][EMAIL_ADDRESS][PERSON_NAME][DOMAIN_NAME]"
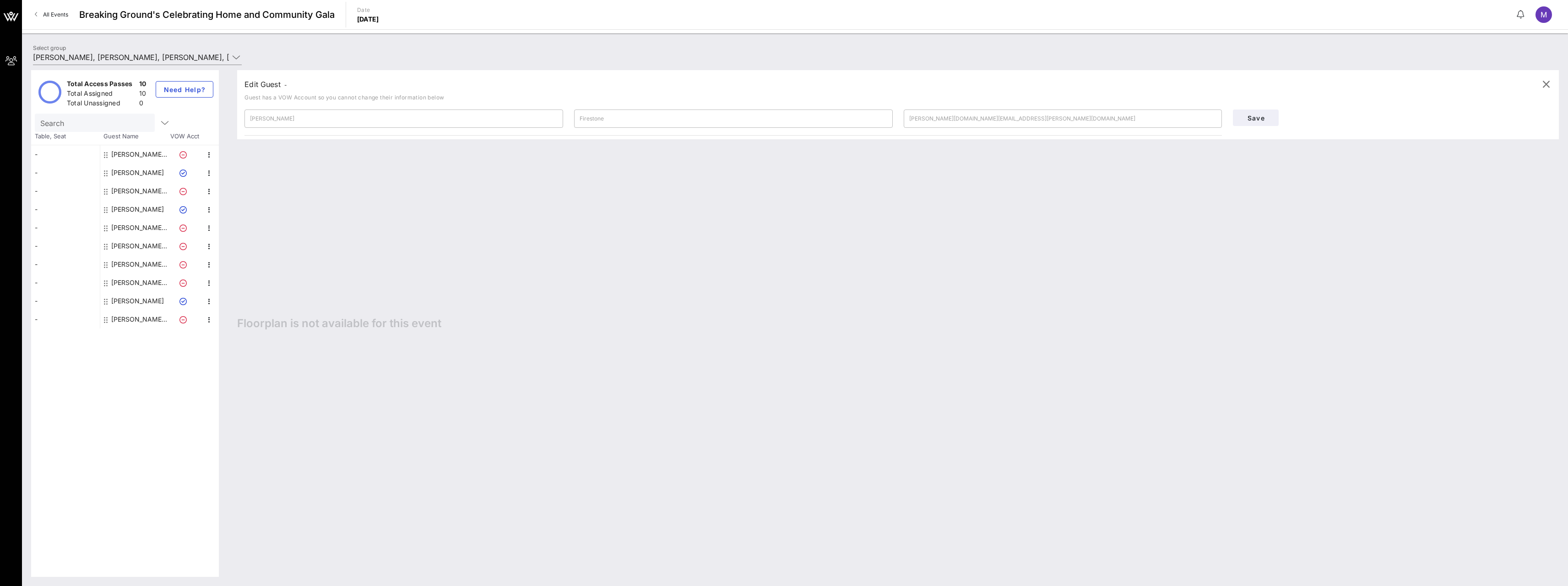
click at [212, 200] on div at bounding box center [209, 210] width 16 height 18
click at [138, 208] on div "[PERSON_NAME]" at bounding box center [138, 210] width 52 height 18
type input "Jonathan"
type input "Mechanic"
type input "jonathan.mechanic@friedfrank.com"
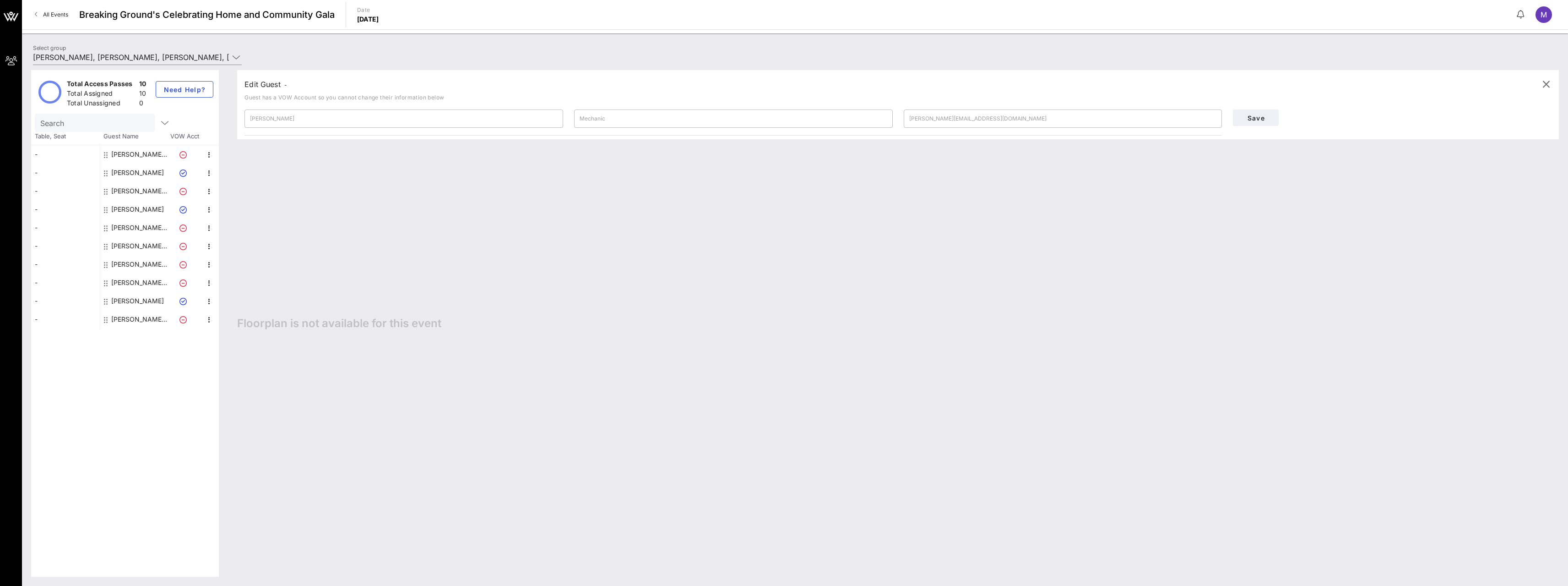
click at [189, 208] on div at bounding box center [185, 210] width 32 height 18
click at [209, 211] on icon "button" at bounding box center [209, 210] width 11 height 11
click at [194, 224] on div at bounding box center [185, 228] width 32 height 18
click at [214, 288] on icon "button" at bounding box center [209, 283] width 11 height 11
click at [204, 304] on icon "button" at bounding box center [209, 302] width 11 height 11
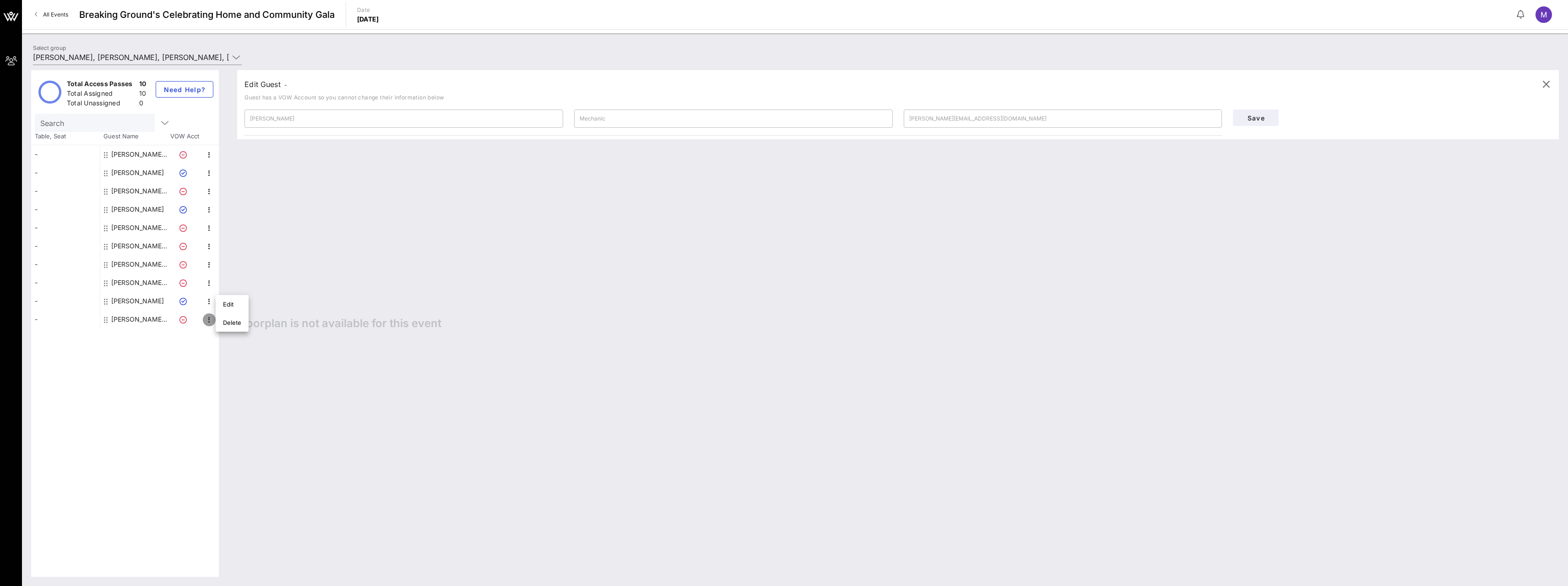
click at [206, 320] on icon "button" at bounding box center [209, 320] width 11 height 11
click at [420, 398] on div "Edit Guest - Guest has a VOW Account so you cannot change their information bel…" at bounding box center [894, 323] width 1331 height 507
click at [36, 171] on div "-" at bounding box center [65, 173] width 69 height 18
type input "[PERSON_NAME]"
type input "Firestone"
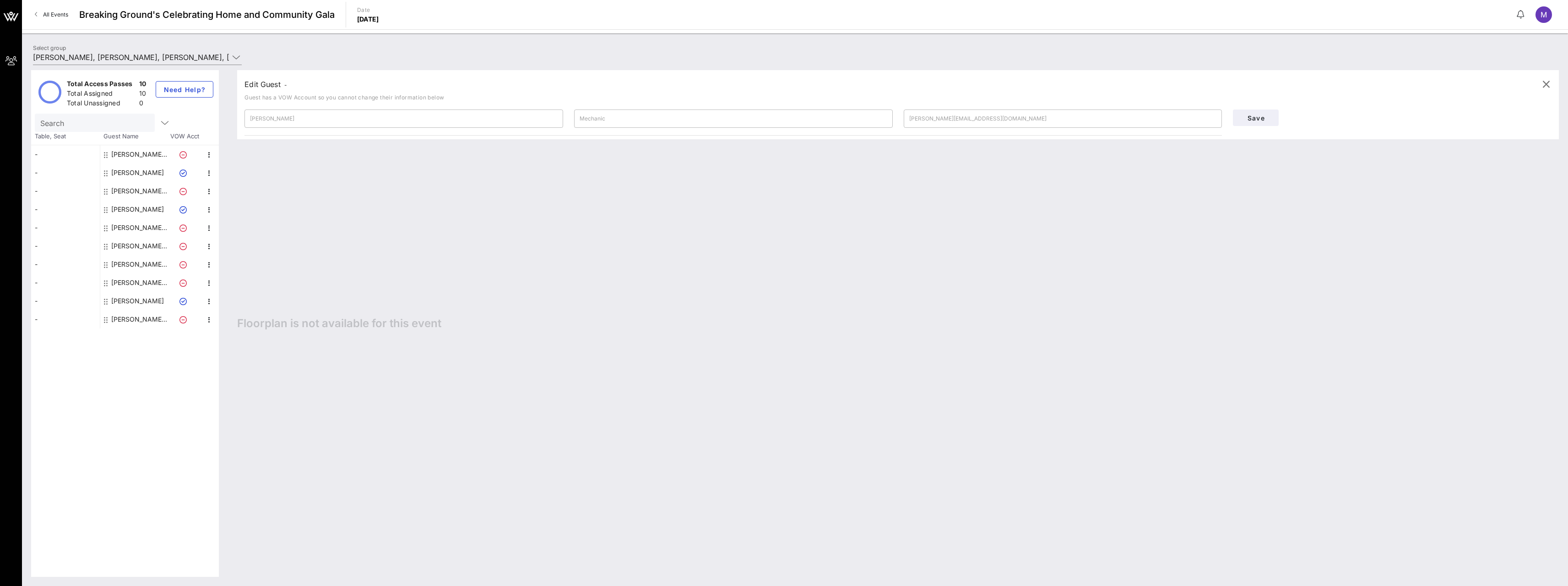
type input "[PERSON_NAME][DOMAIN_NAME][EMAIL_ADDRESS][PERSON_NAME][DOMAIN_NAME]"
click at [32, 161] on div "-" at bounding box center [65, 154] width 69 height 18
type input "[PERSON_NAME]"
type input "[PERSON_NAME], [PERSON_NAME], [PERSON_NAME], [PERSON_NAME] & [PERSON_NAME]"
type input "[PERSON_NAME][EMAIL_ADDRESS][DOMAIN_NAME]"
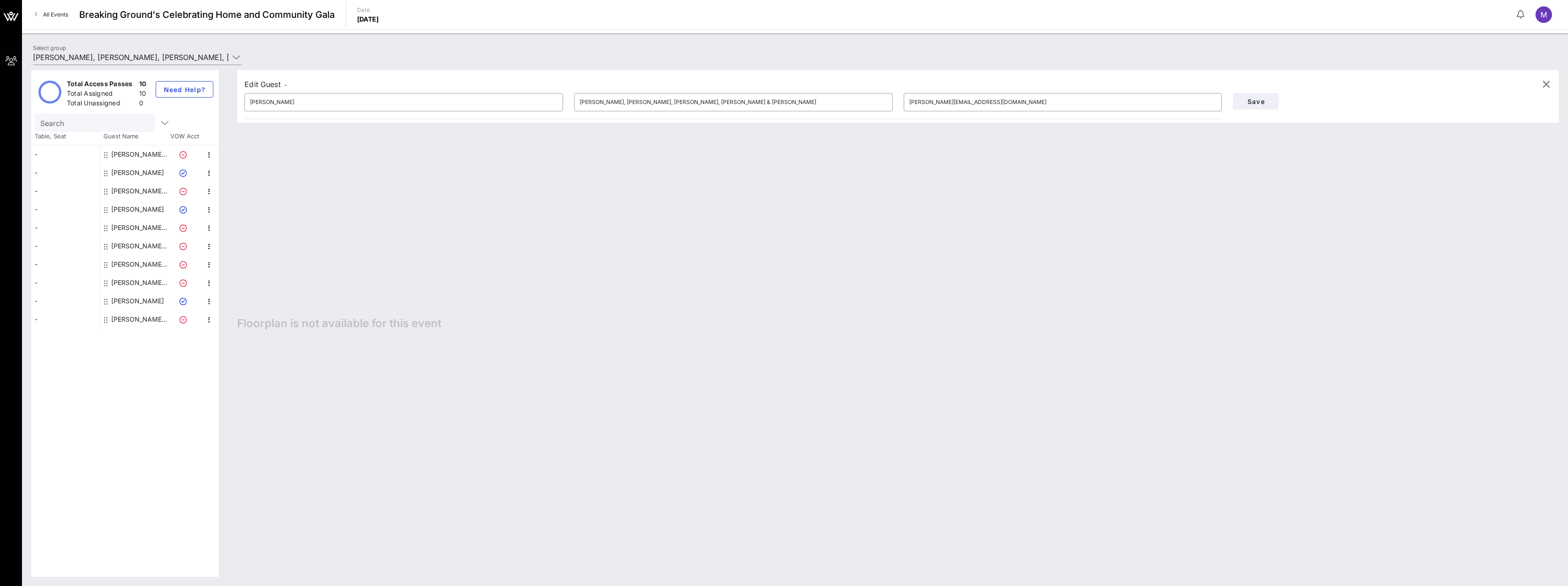
click at [51, 91] on circle at bounding box center [50, 92] width 21 height 21
click at [108, 98] on div "Total Unassigned 0" at bounding box center [107, 104] width 83 height 15
click at [141, 82] on div "10" at bounding box center [143, 85] width 7 height 12
click at [142, 95] on div "10" at bounding box center [143, 94] width 7 height 12
click at [141, 104] on div "0" at bounding box center [143, 104] width 7 height 12
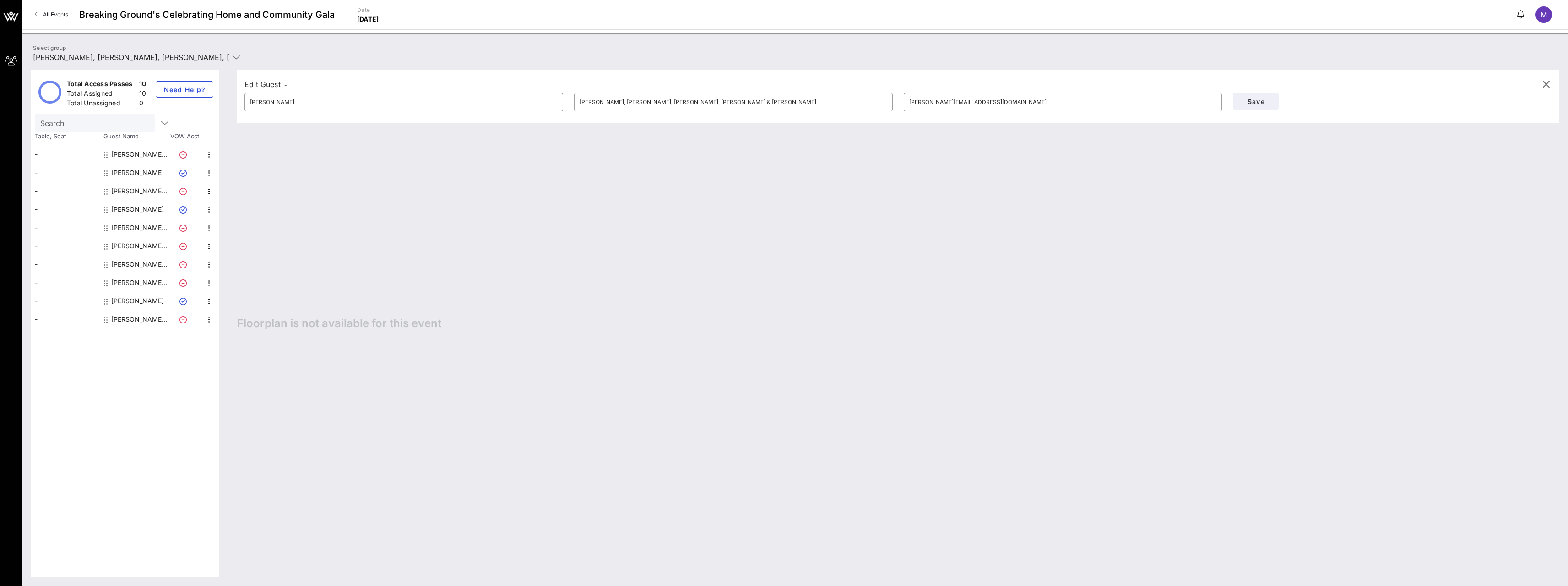
click at [232, 57] on icon at bounding box center [236, 57] width 9 height 11
click at [306, 47] on div "Select group Fried, Frank, Harris, Shriver & Jacobson (Builder) [Melissa Fernan…" at bounding box center [795, 58] width 1535 height 32
click at [335, 233] on div "Edit Guest - ​ [PERSON_NAME] ​ Fried, [PERSON_NAME], [PERSON_NAME], [PERSON_NAM…" at bounding box center [894, 323] width 1331 height 507
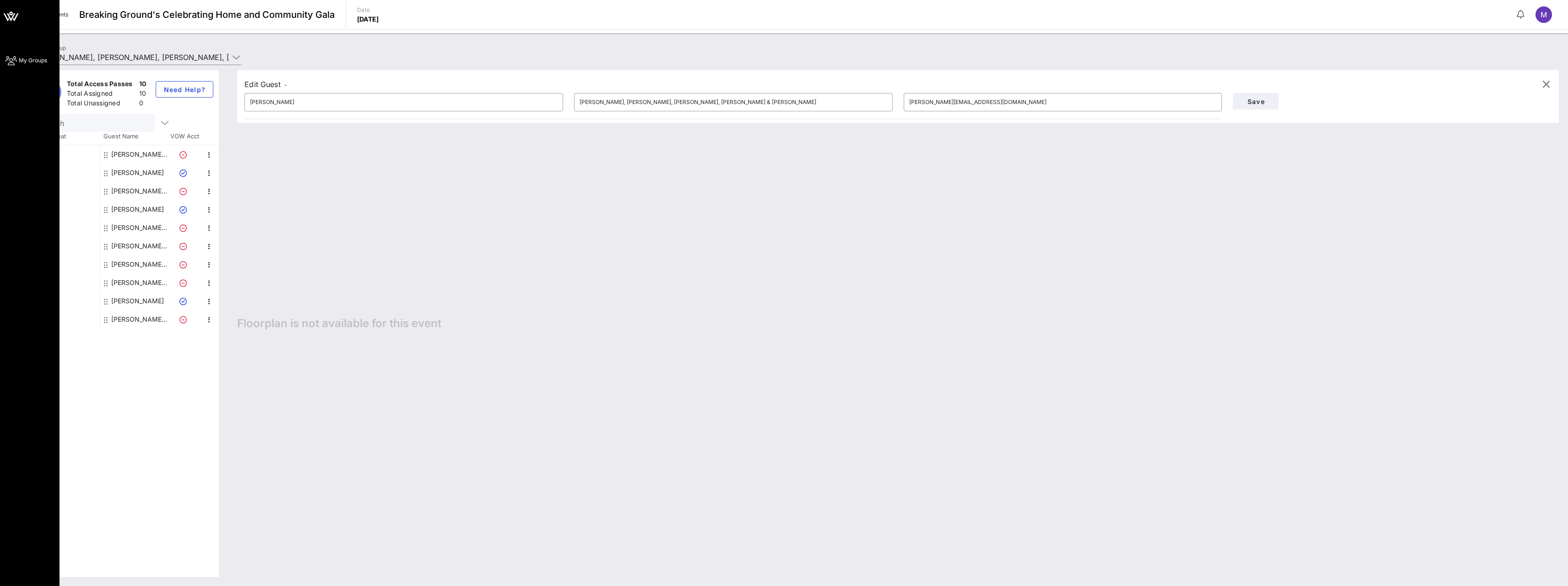
drag, startPoint x: 1554, startPoint y: 0, endPoint x: 10, endPoint y: 65, distance: 1545.4
click at [10, 62] on icon at bounding box center [11, 61] width 12 height 1
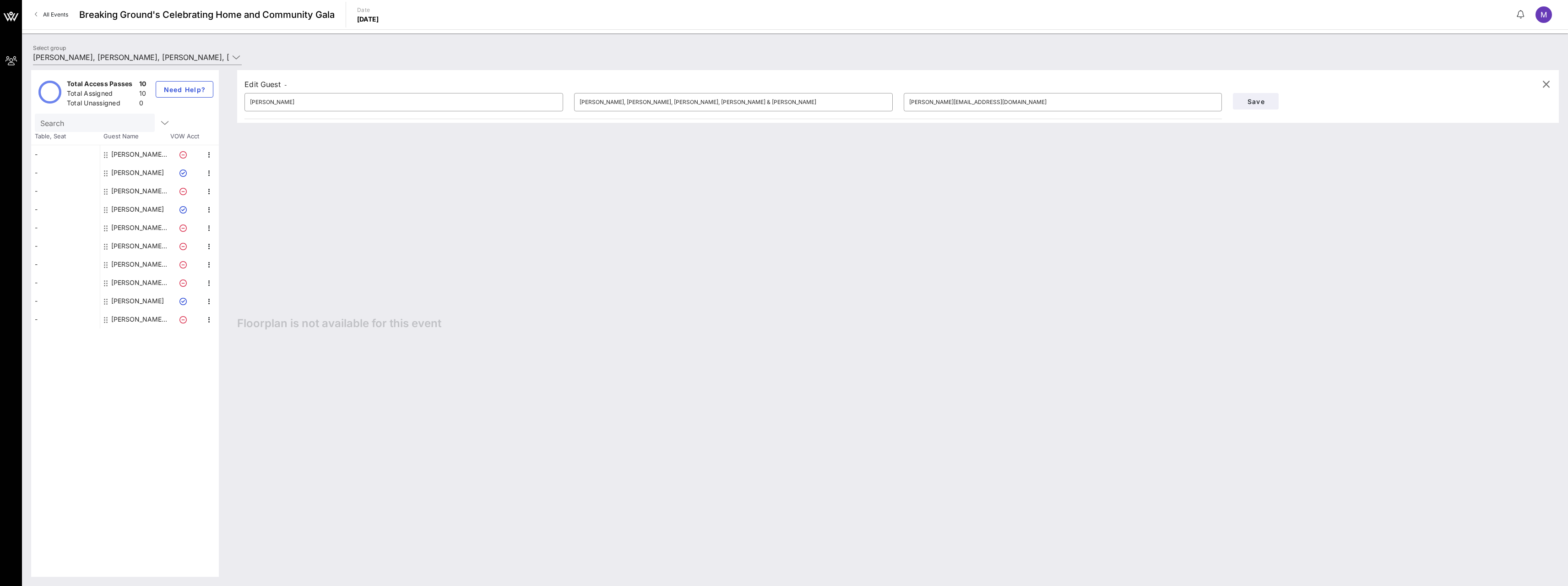
click at [397, 268] on div "Edit Guest - ​ [PERSON_NAME] ​ Fried, [PERSON_NAME], [PERSON_NAME], [PERSON_NAM…" at bounding box center [894, 323] width 1331 height 507
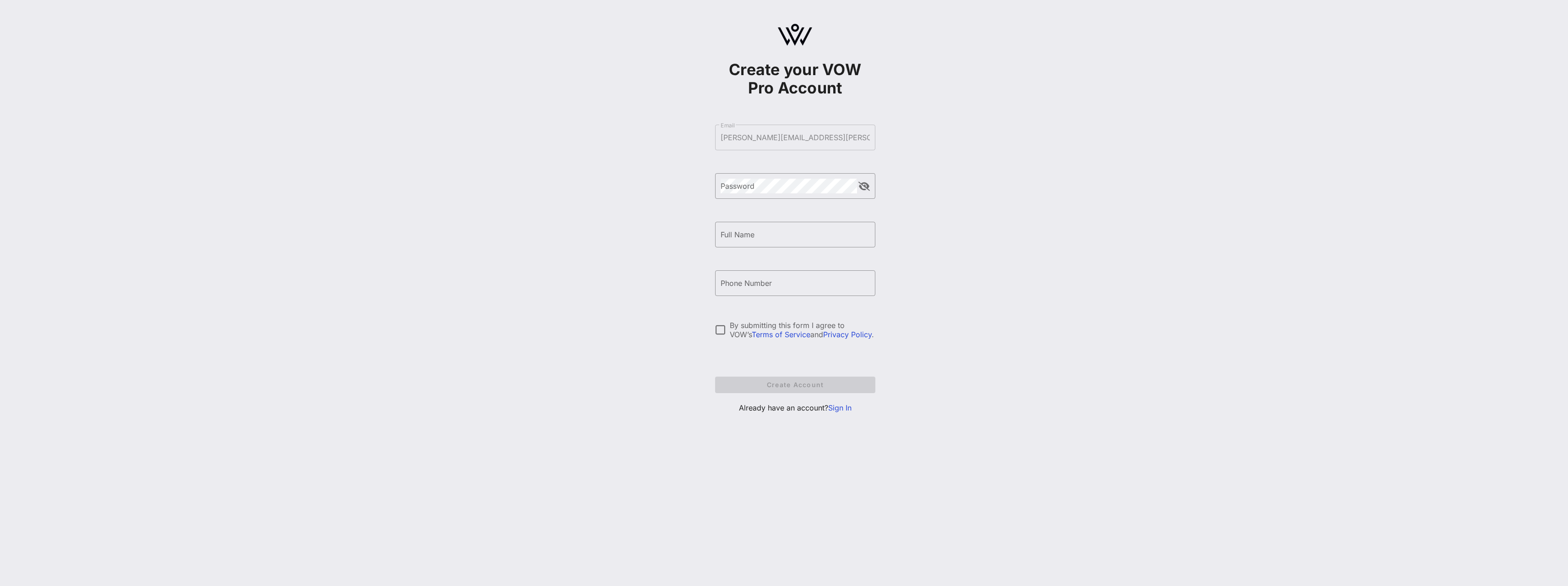
click at [839, 404] on link "Sign In" at bounding box center [840, 408] width 23 height 9
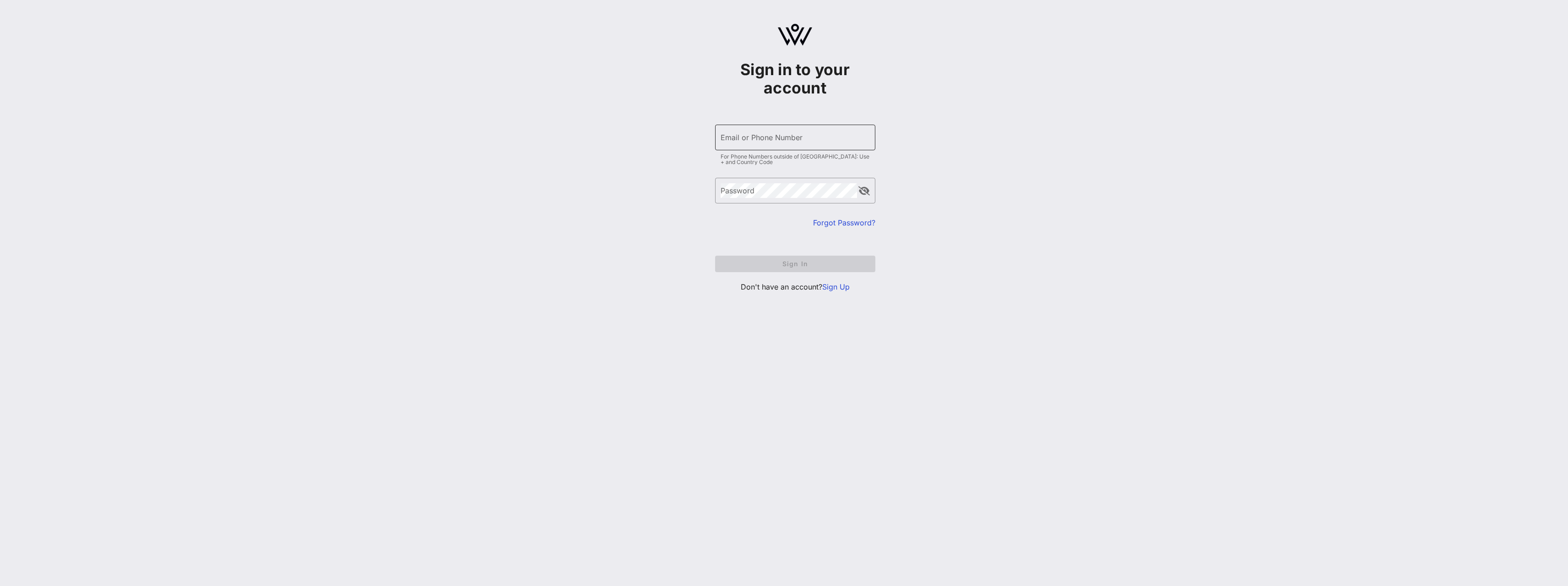
click at [738, 141] on input "Email or Phone Number" at bounding box center [795, 138] width 149 height 15
type input "[PERSON_NAME][EMAIL_ADDRESS][PERSON_NAME][DOMAIN_NAME]"
click at [715, 256] on button "Sign In" at bounding box center [795, 264] width 160 height 16
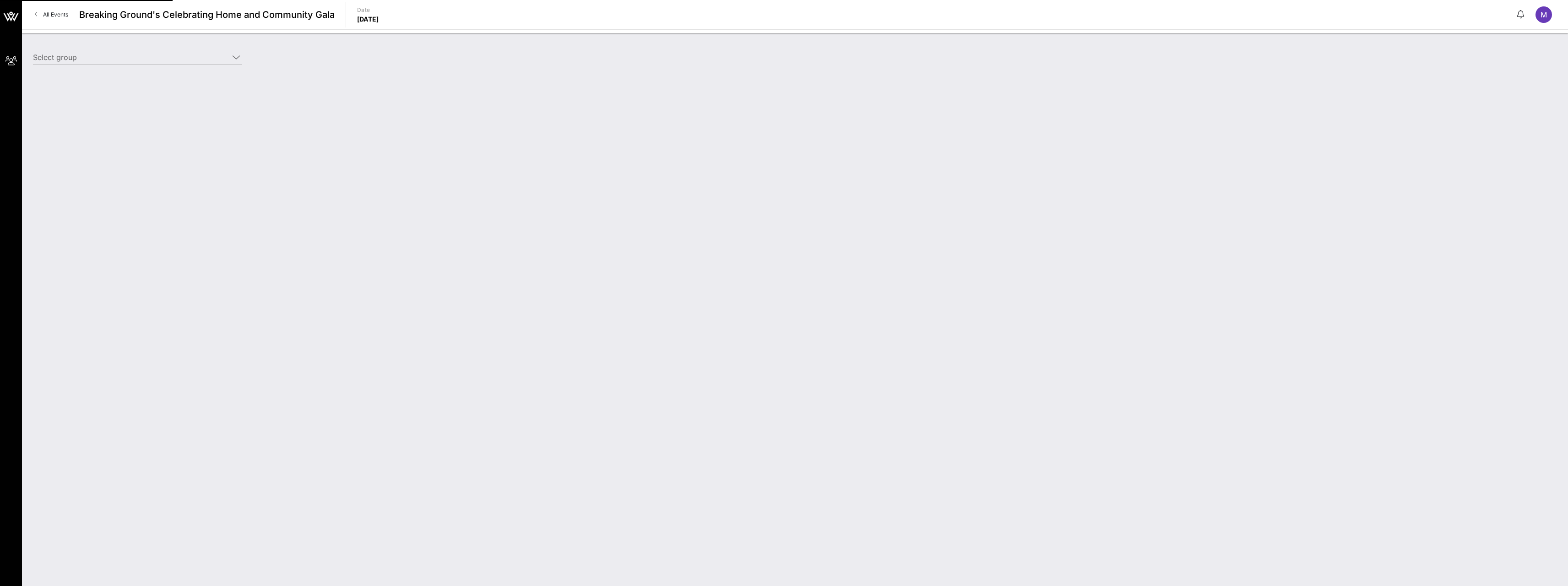
type input "[PERSON_NAME], [PERSON_NAME], [PERSON_NAME], [PERSON_NAME] & [PERSON_NAME] (Bui…"
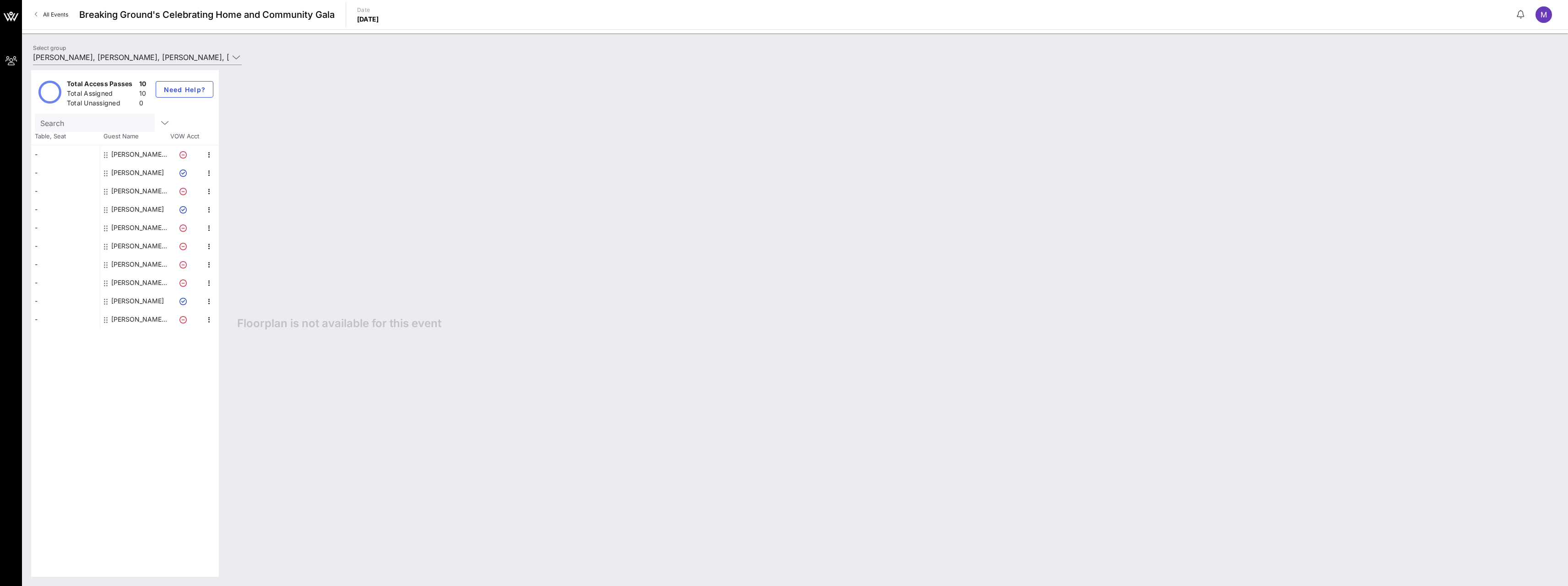
click at [104, 157] on icon at bounding box center [106, 155] width 4 height 7
click at [209, 156] on icon "button" at bounding box center [209, 155] width 11 height 11
click at [225, 157] on div "Edit" at bounding box center [232, 158] width 18 height 7
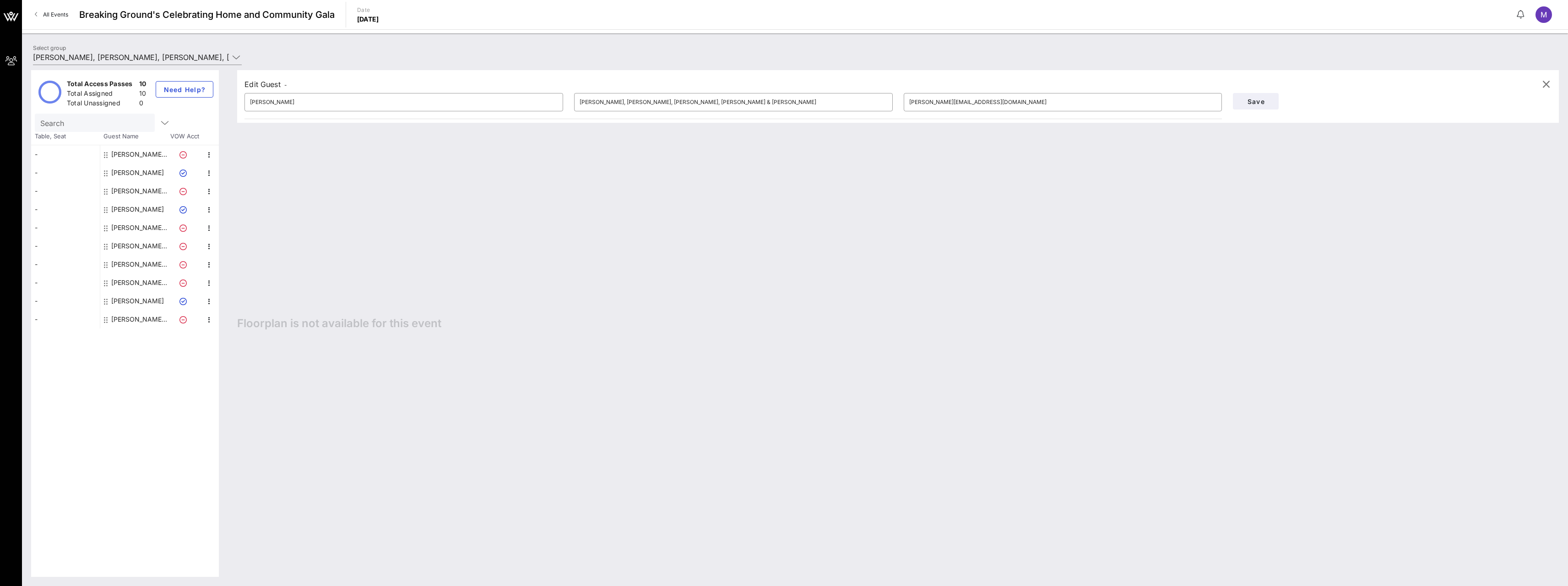
click at [183, 155] on icon at bounding box center [183, 155] width 7 height 7
click at [152, 155] on div "[PERSON_NAME], [PERSON_NAME], [PERSON_NAME], [PERSON_NAME] & [PERSON_NAME]" at bounding box center [140, 154] width 58 height 18
drag, startPoint x: 112, startPoint y: 153, endPoint x: 100, endPoint y: 154, distance: 12.0
click at [111, 153] on div "[PERSON_NAME], [PERSON_NAME], [PERSON_NAME], [PERSON_NAME] & [PERSON_NAME]" at bounding box center [140, 154] width 58 height 18
click at [159, 122] on icon "button" at bounding box center [165, 123] width 11 height 11
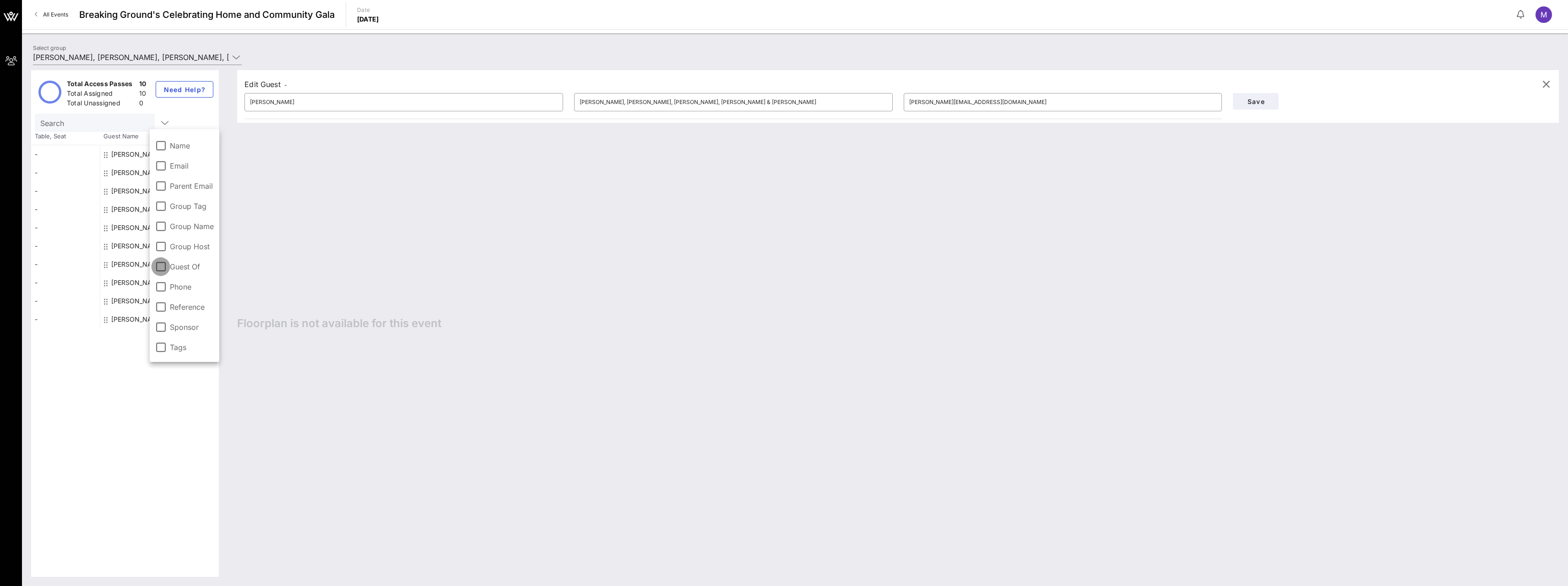
click at [164, 267] on div at bounding box center [161, 267] width 16 height 16
click at [300, 306] on div "Edit Guest - ​ [PERSON_NAME] ​ Fried, [PERSON_NAME], [PERSON_NAME], [PERSON_NAM…" at bounding box center [894, 323] width 1331 height 507
click at [193, 136] on span "VOW Acct" at bounding box center [184, 136] width 32 height 9
click at [182, 175] on icon at bounding box center [183, 173] width 7 height 7
click at [103, 175] on div "[PERSON_NAME]" at bounding box center [135, 173] width 69 height 18
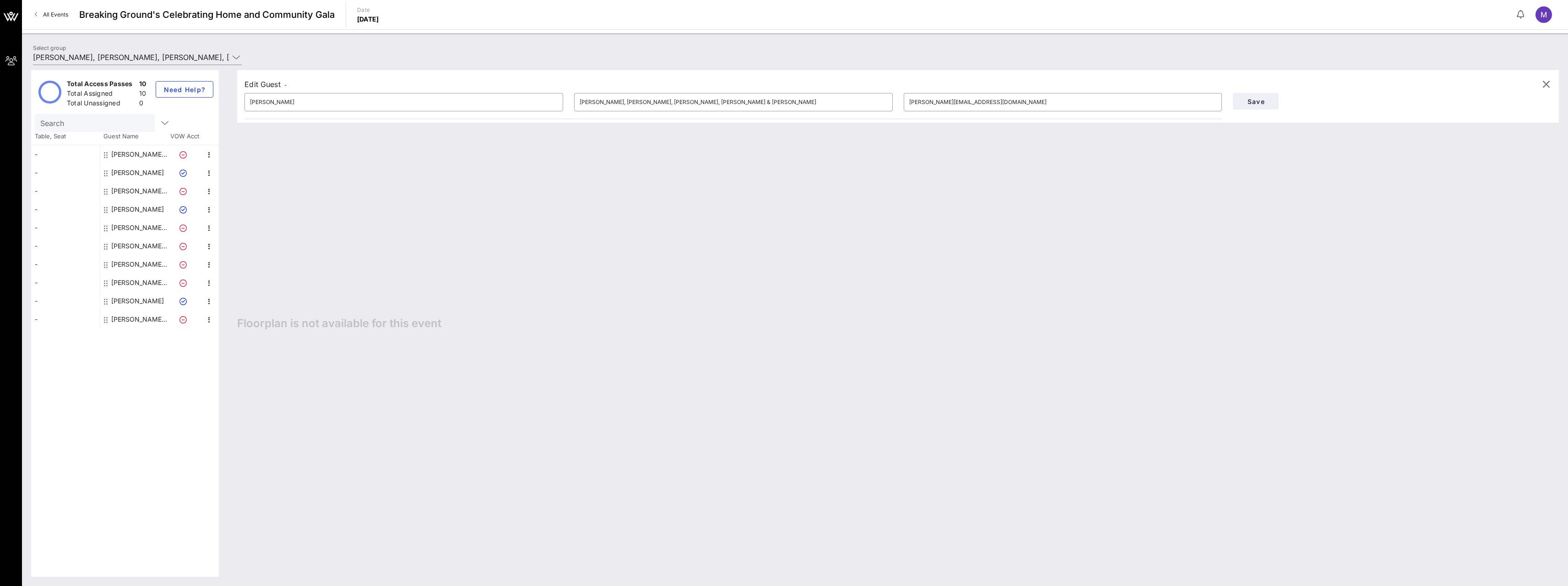
click at [105, 174] on icon at bounding box center [106, 173] width 4 height 7
click at [106, 174] on icon at bounding box center [106, 173] width 4 height 7
click at [107, 174] on icon at bounding box center [106, 173] width 4 height 7
click at [209, 174] on icon "button" at bounding box center [209, 173] width 11 height 11
click at [226, 175] on div "Edit" at bounding box center [232, 176] width 18 height 7
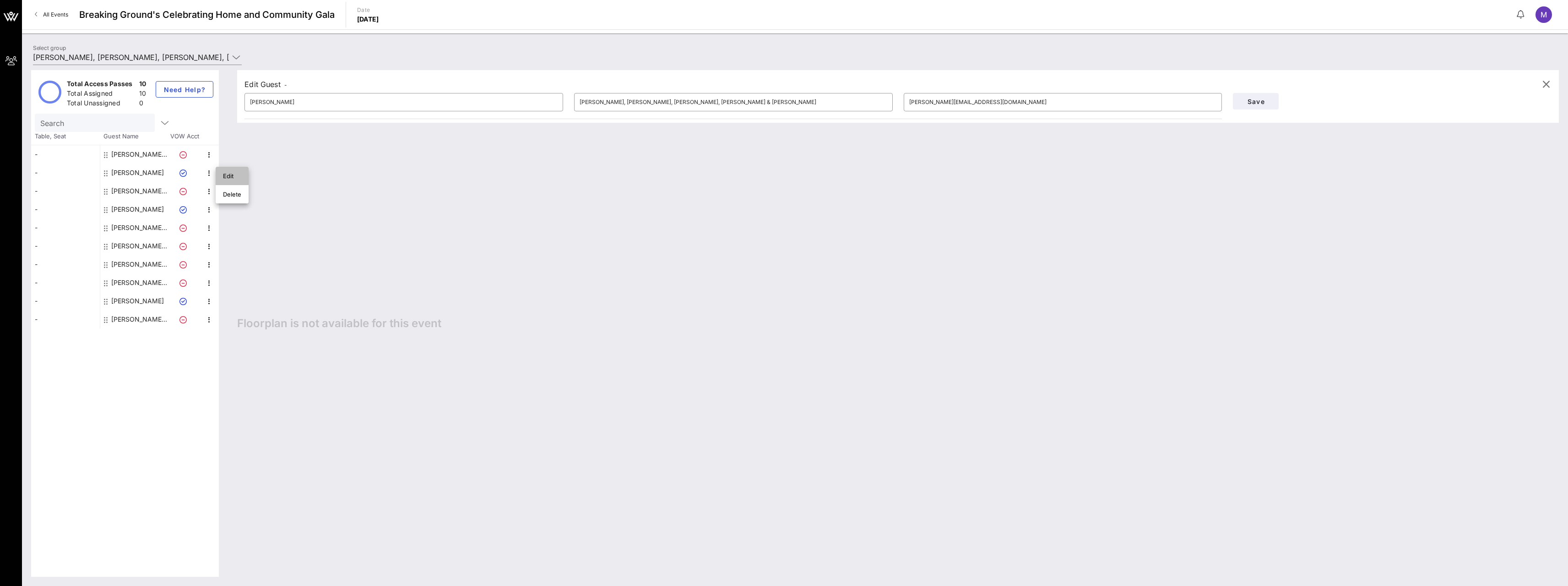
type input "[PERSON_NAME]"
type input "Firestone"
type input "[PERSON_NAME][DOMAIN_NAME][EMAIL_ADDRESS][PERSON_NAME][DOMAIN_NAME]"
